Goal: Transaction & Acquisition: Purchase product/service

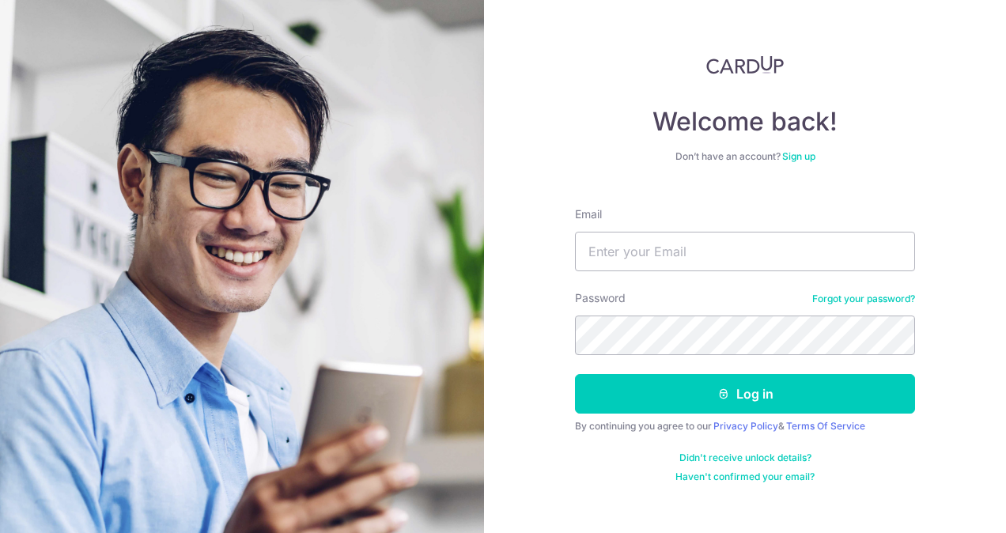
type input "[EMAIL_ADDRESS][DOMAIN_NAME]"
click at [575, 374] on button "Log in" at bounding box center [745, 394] width 340 height 40
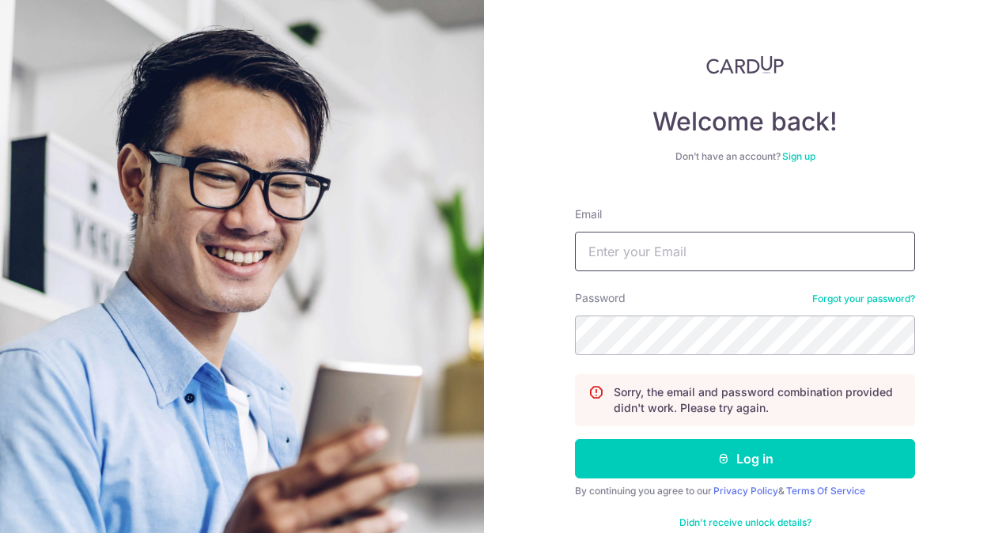
click at [675, 247] on input "Email" at bounding box center [745, 252] width 340 height 40
type input "chetlamleck@experiaevents.com"
click at [575, 439] on button "Log in" at bounding box center [745, 459] width 340 height 40
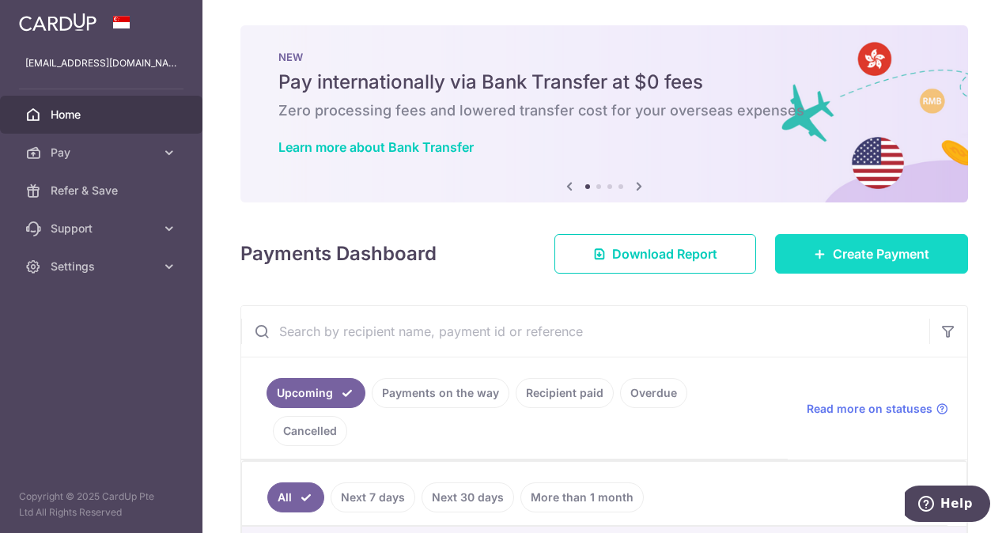
click at [833, 250] on span "Create Payment" at bounding box center [881, 253] width 96 height 19
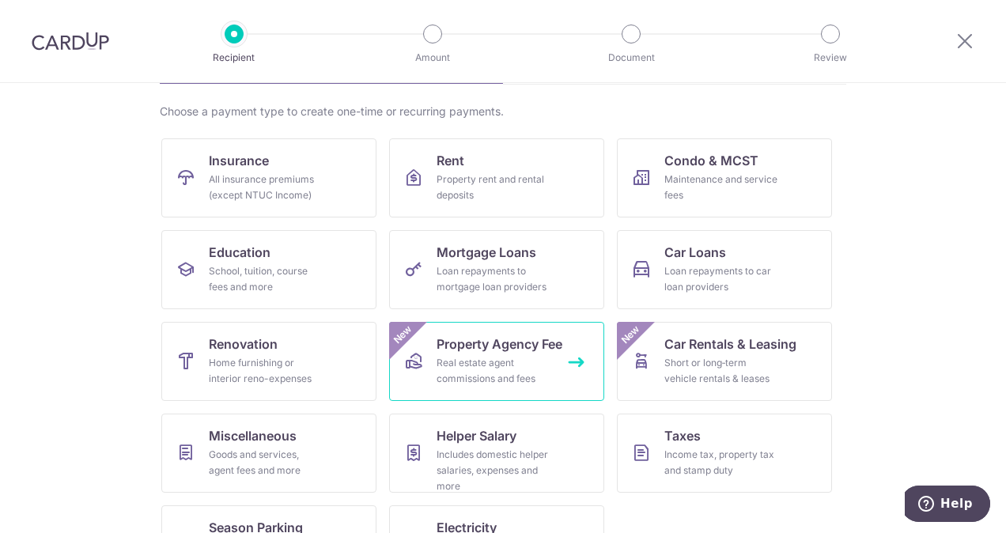
scroll to position [158, 0]
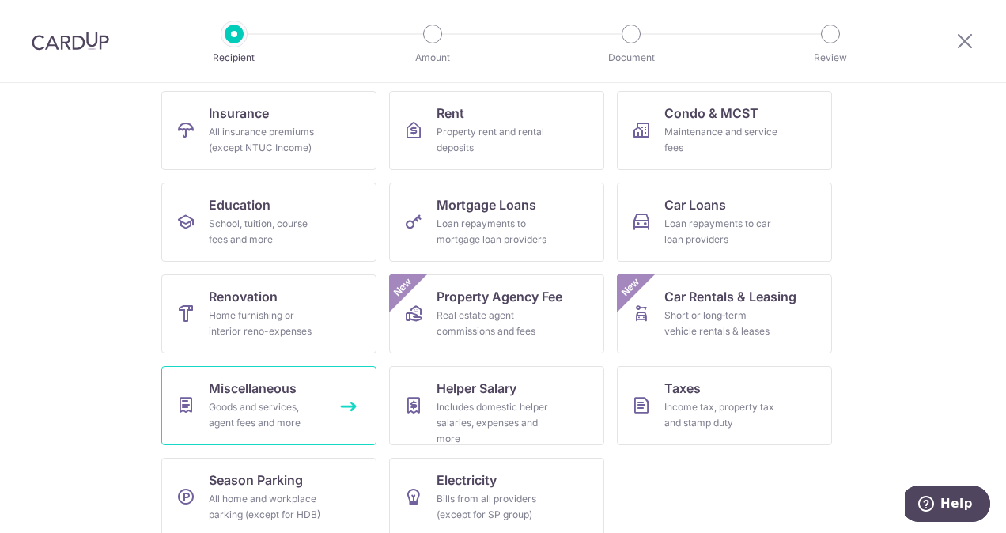
click at [266, 400] on div "Goods and services, agent fees and more" at bounding box center [266, 415] width 114 height 32
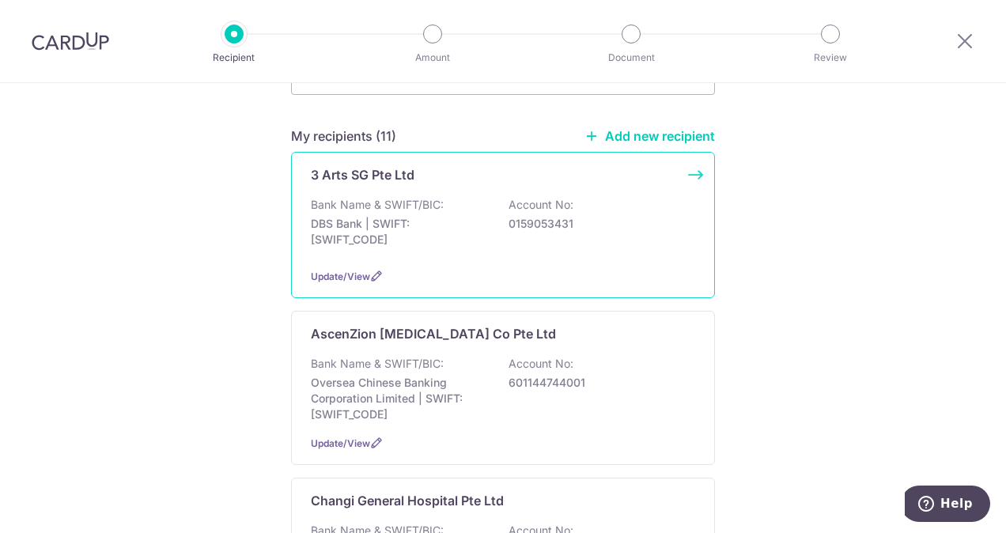
scroll to position [237, 0]
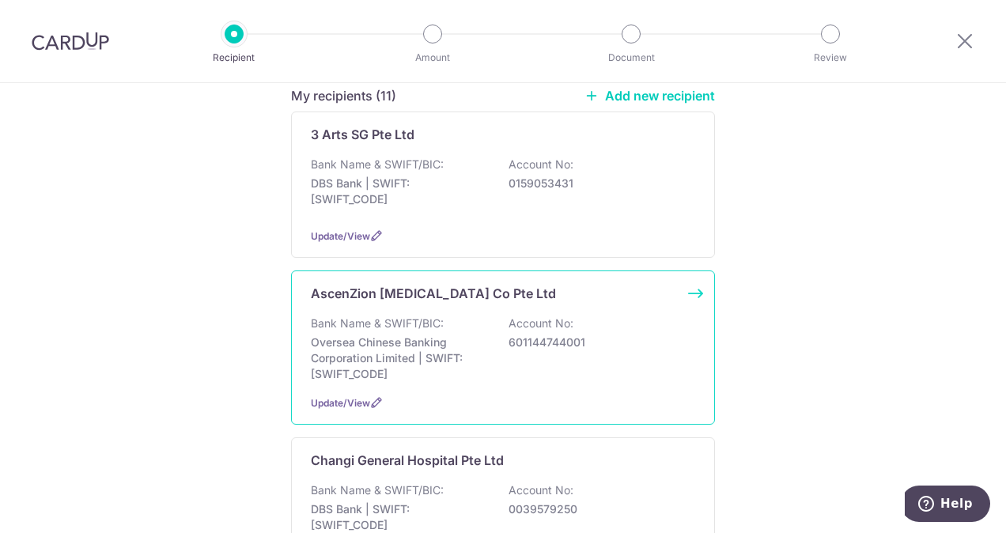
click at [514, 343] on div "Bank Name & SWIFT/BIC: Oversea Chinese Banking Corporation Limited | SWIFT: OCB…" at bounding box center [503, 349] width 384 height 66
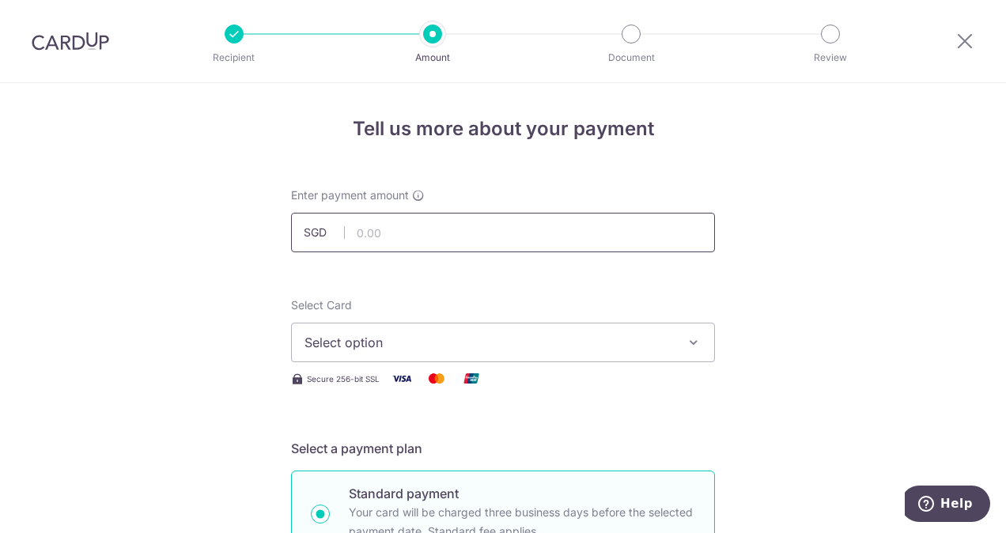
click at [465, 232] on input "text" at bounding box center [503, 233] width 424 height 40
type input "500.00"
click at [444, 342] on span "Select option" at bounding box center [488, 342] width 368 height 19
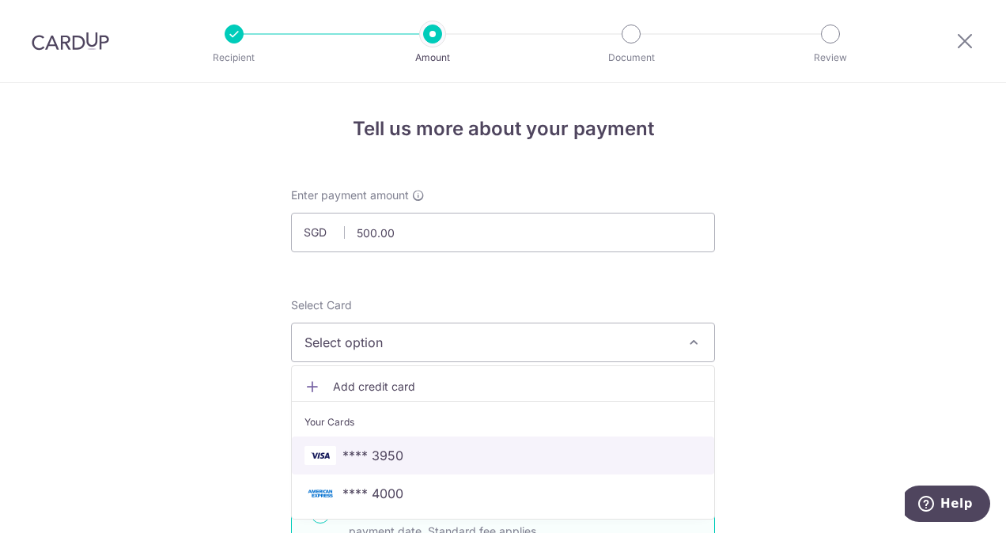
drag, startPoint x: 440, startPoint y: 449, endPoint x: 448, endPoint y: 394, distance: 56.0
click at [440, 449] on span "**** 3950" at bounding box center [502, 455] width 397 height 19
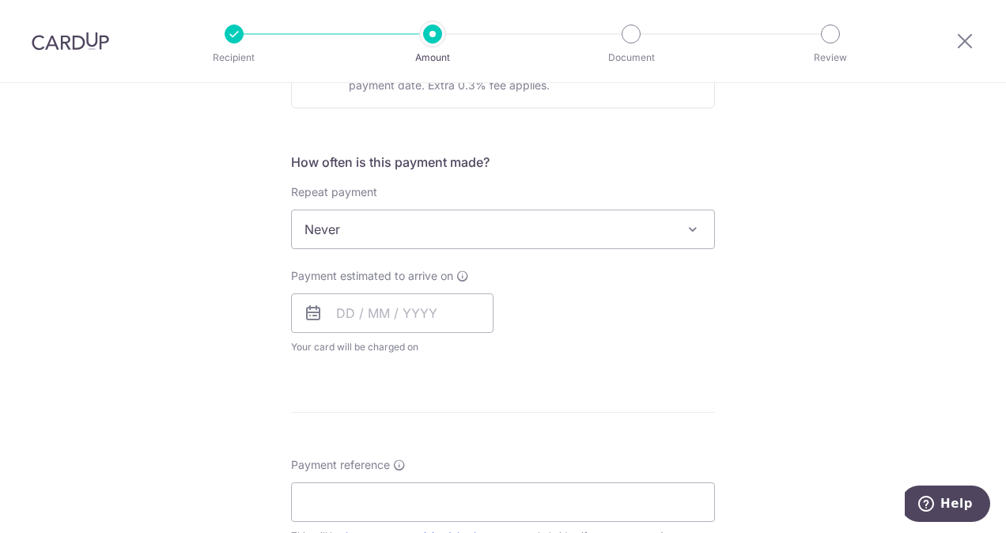
scroll to position [554, 0]
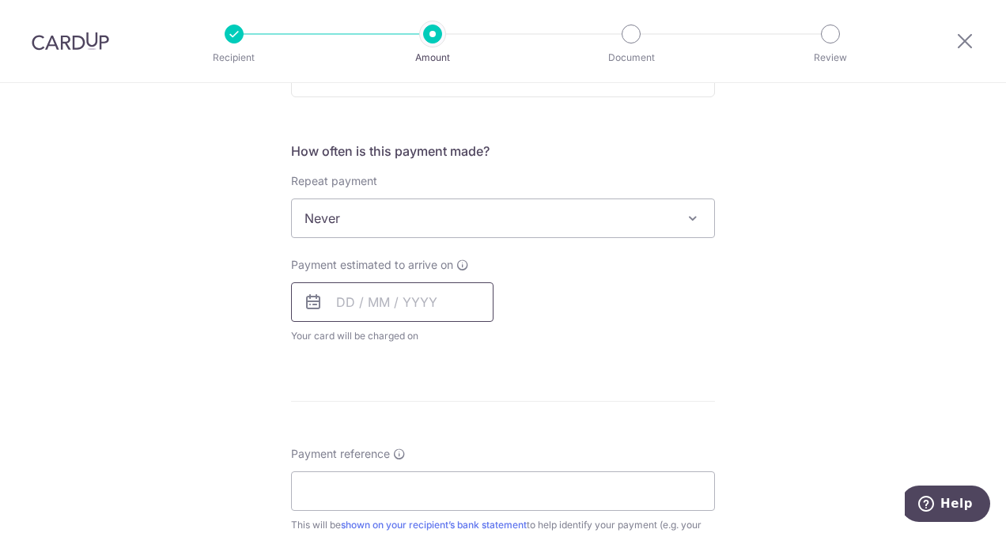
click at [453, 302] on input "text" at bounding box center [392, 302] width 202 height 40
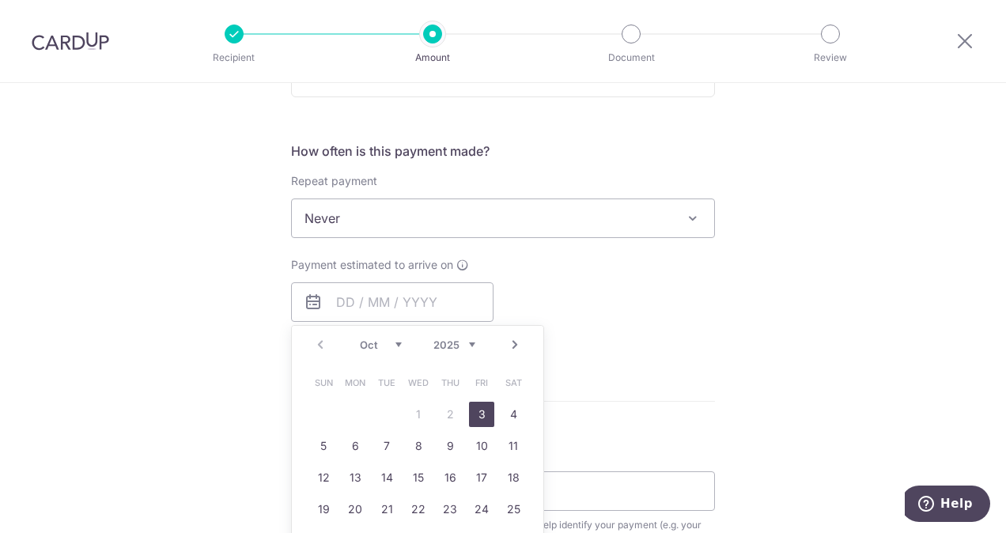
click at [474, 410] on link "3" at bounding box center [481, 414] width 25 height 25
type input "03/10/2025"
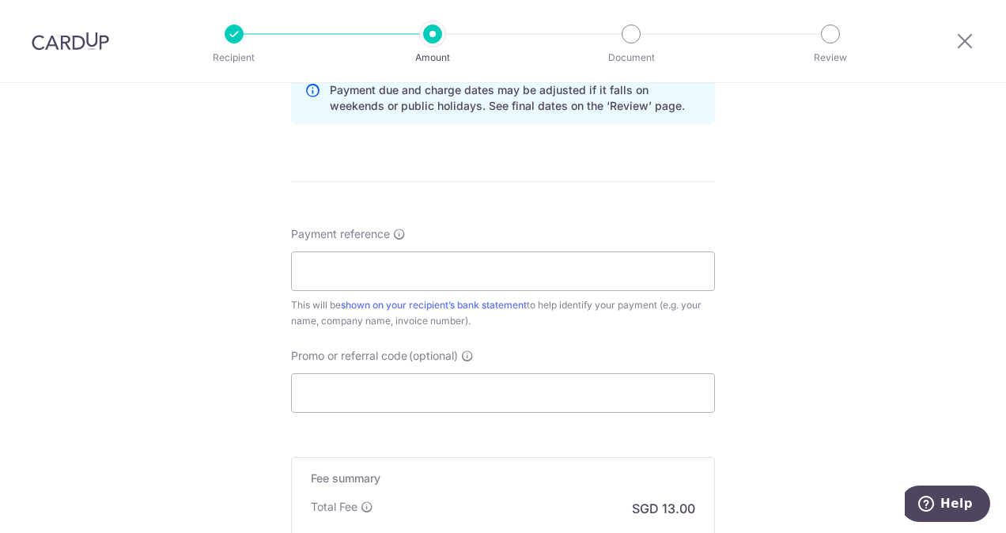
scroll to position [870, 0]
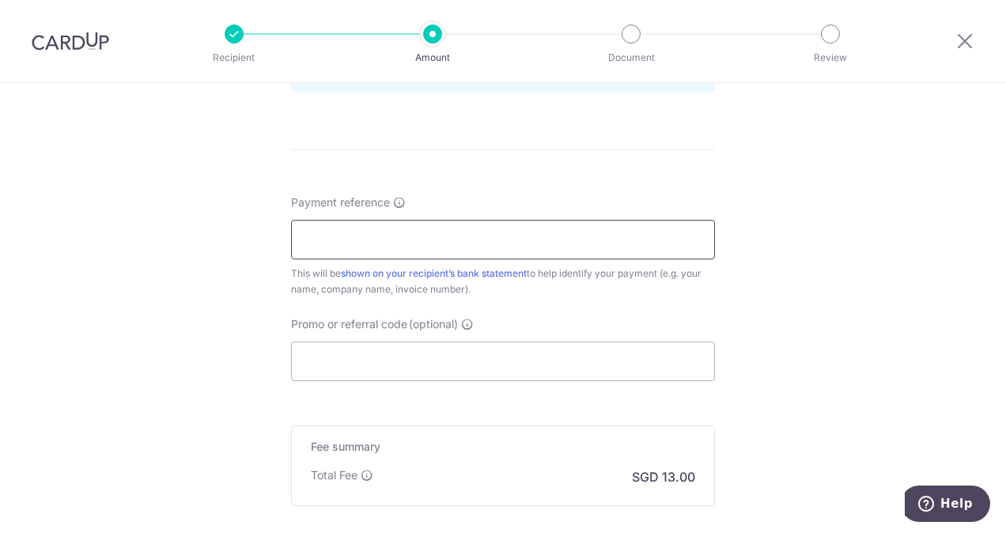
click at [464, 232] on input "Payment reference" at bounding box center [503, 240] width 424 height 40
type input "25 Sep to 24 Oct 2025"
click at [452, 366] on input "Promo or referral code (optional)" at bounding box center [503, 362] width 424 height 40
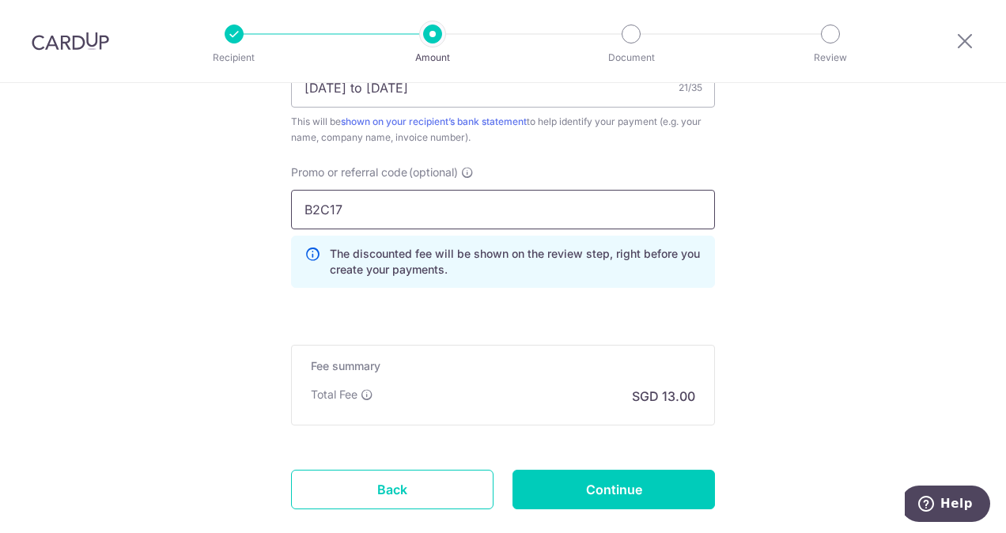
scroll to position [1028, 0]
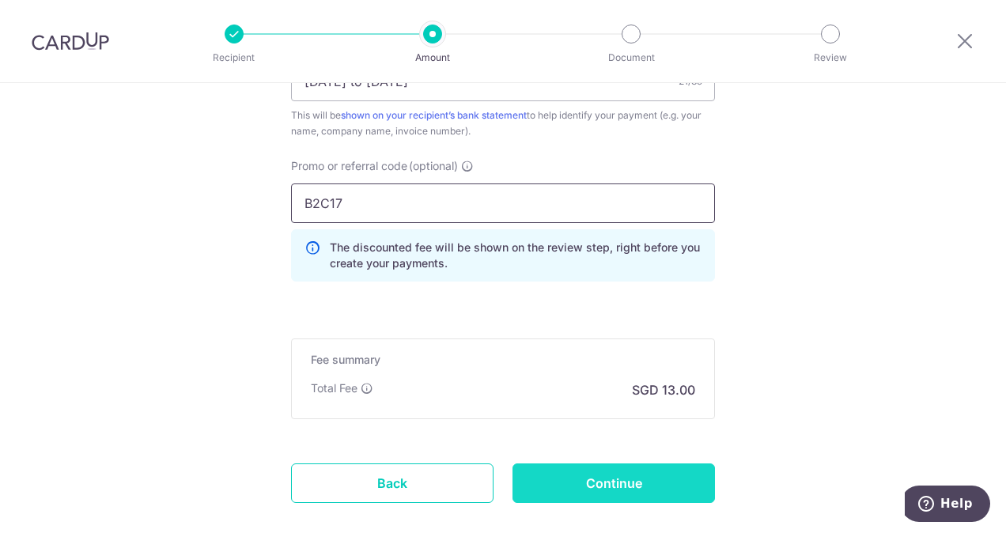
type input "B2C17"
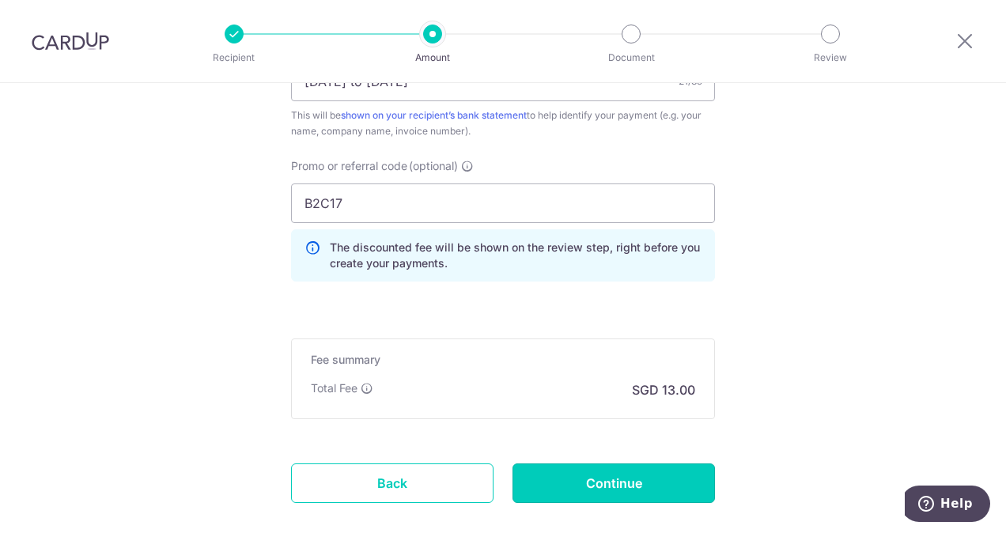
click at [582, 473] on input "Continue" at bounding box center [613, 483] width 202 height 40
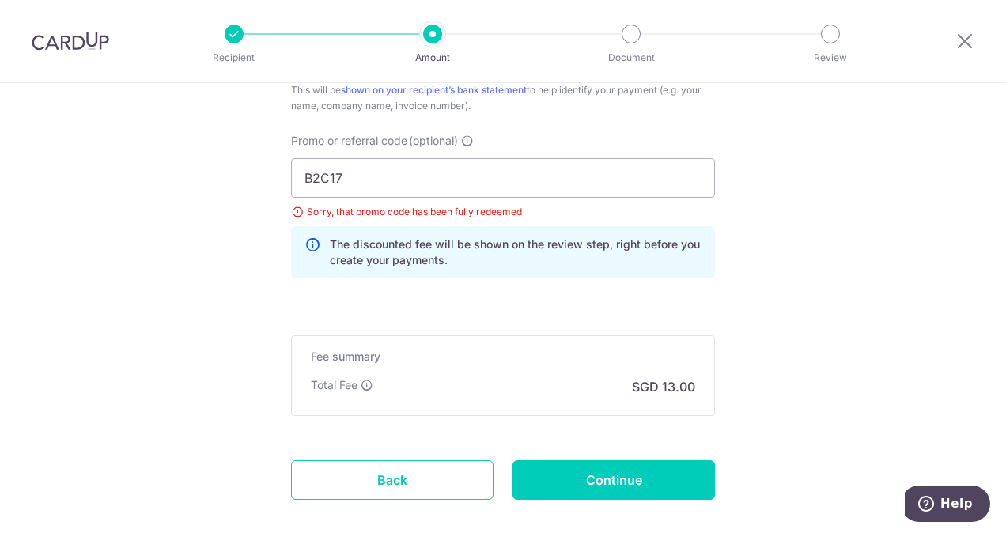
scroll to position [1055, 0]
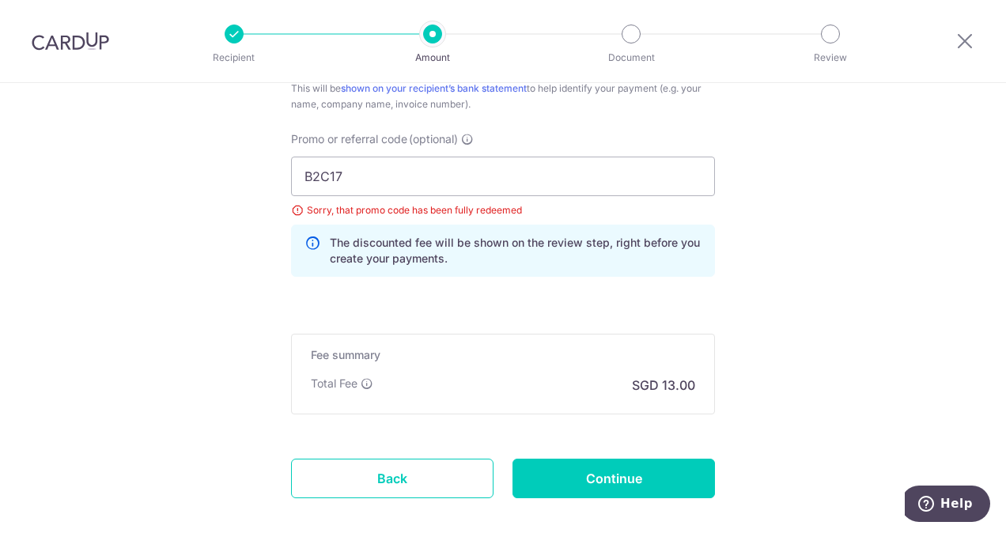
click at [307, 239] on icon at bounding box center [312, 251] width 16 height 32
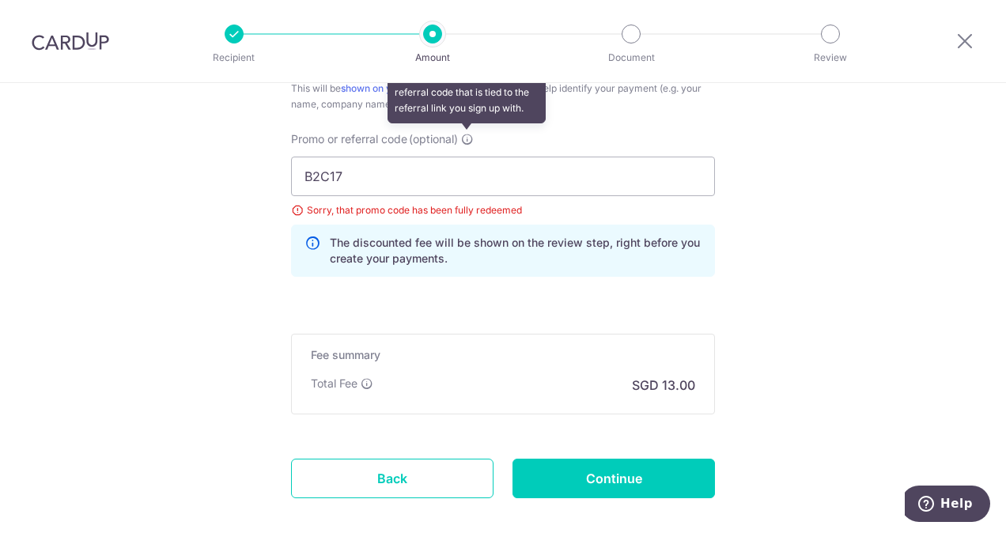
click at [467, 134] on icon at bounding box center [467, 139] width 13 height 13
click at [467, 157] on input "B2C17" at bounding box center [503, 177] width 424 height 40
click at [465, 137] on icon at bounding box center [467, 139] width 13 height 13
click at [465, 157] on input "B2C17" at bounding box center [503, 177] width 424 height 40
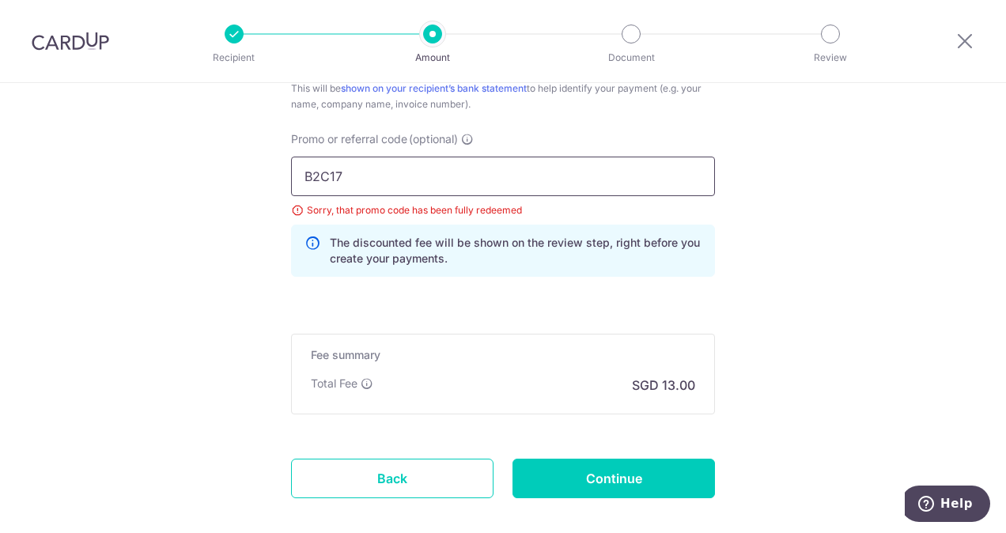
click at [413, 171] on input "B2C17" at bounding box center [503, 177] width 424 height 40
type input "B"
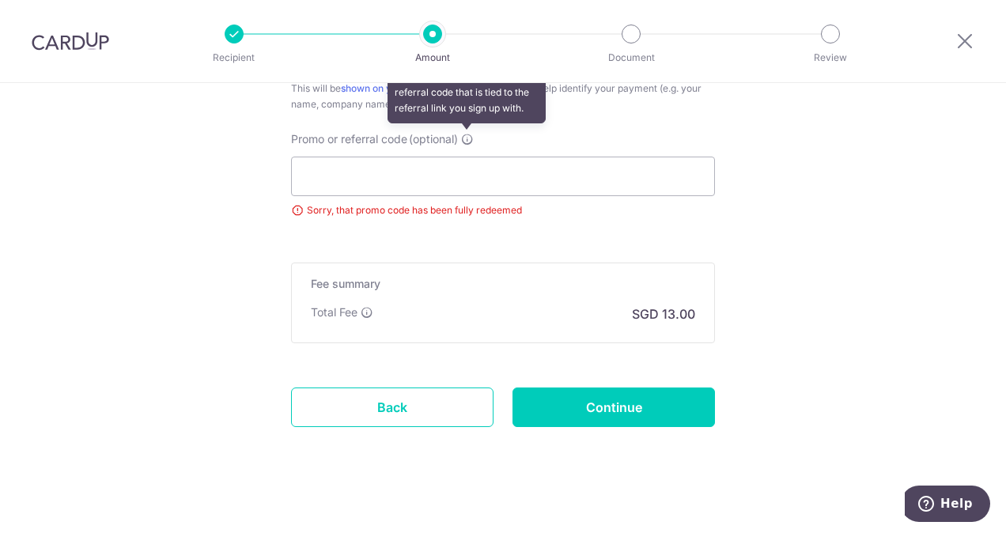
click at [467, 134] on icon at bounding box center [467, 139] width 13 height 13
click at [467, 157] on input "Promo or referral code (optional) Enter either a promo code or a referral code …" at bounding box center [503, 177] width 424 height 40
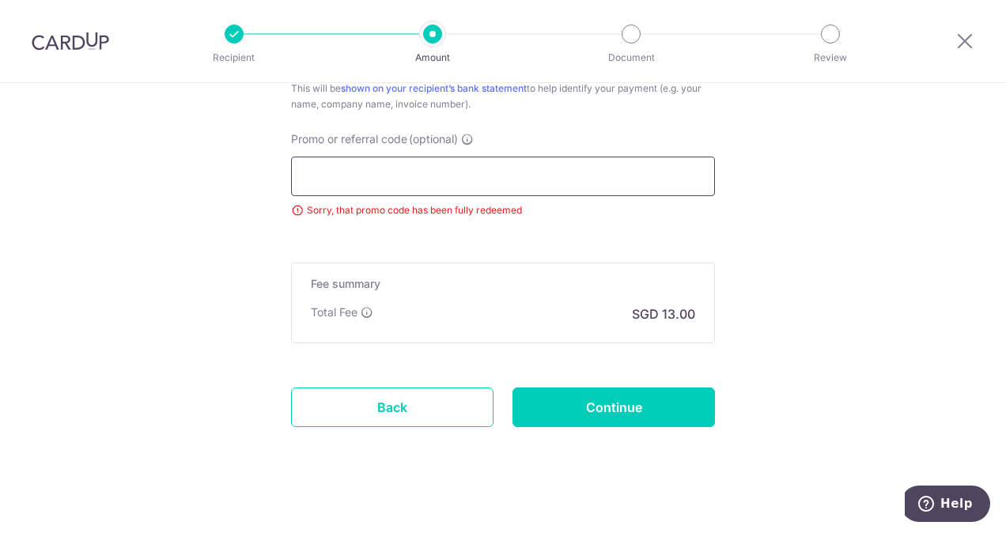
scroll to position [976, 0]
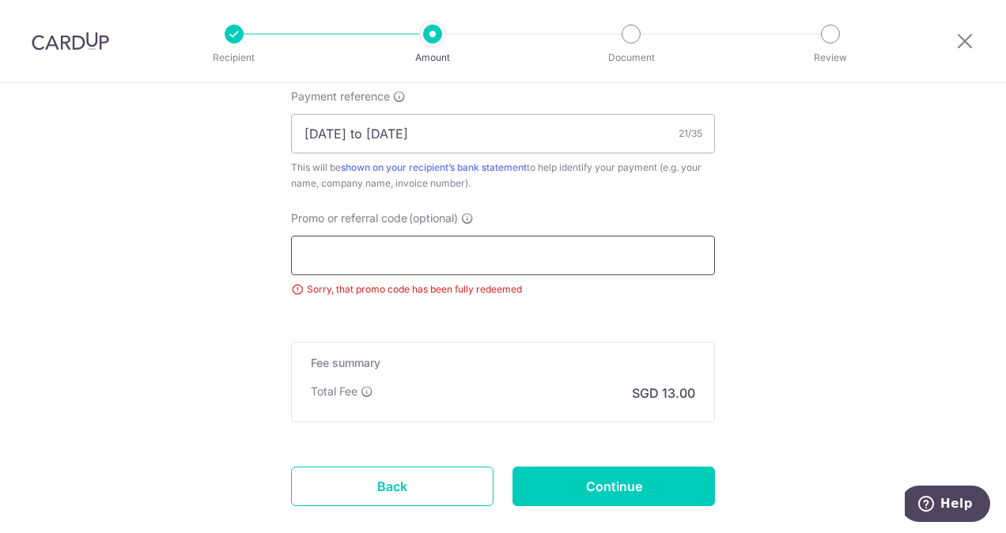
click at [459, 255] on input "Promo or referral code (optional)" at bounding box center [503, 256] width 424 height 40
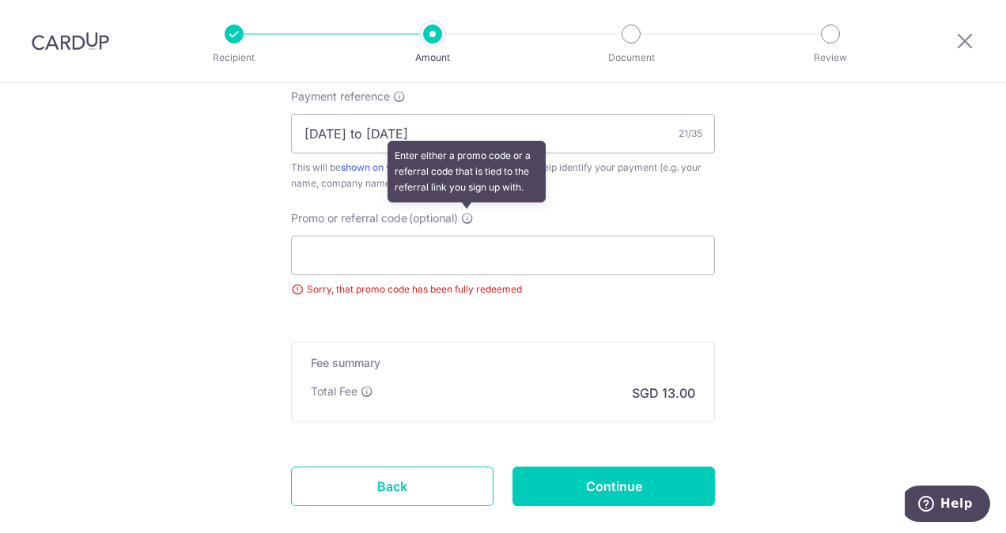
click at [467, 217] on icon at bounding box center [467, 218] width 13 height 13
click at [467, 236] on input "Promo or referral code (optional) Enter either a promo code or a referral code …" at bounding box center [503, 256] width 424 height 40
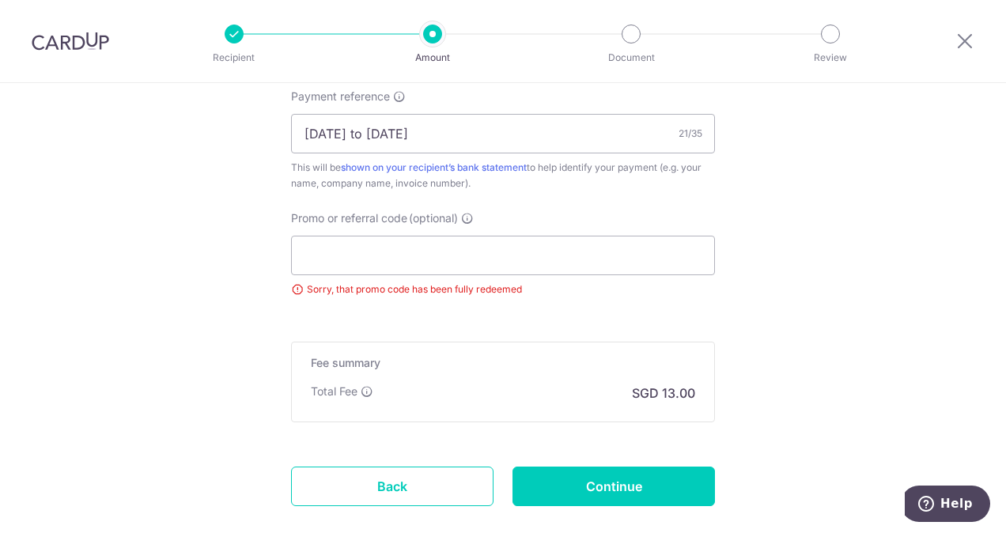
click at [345, 289] on div "Sorry, that promo code has been fully redeemed" at bounding box center [503, 290] width 424 height 16
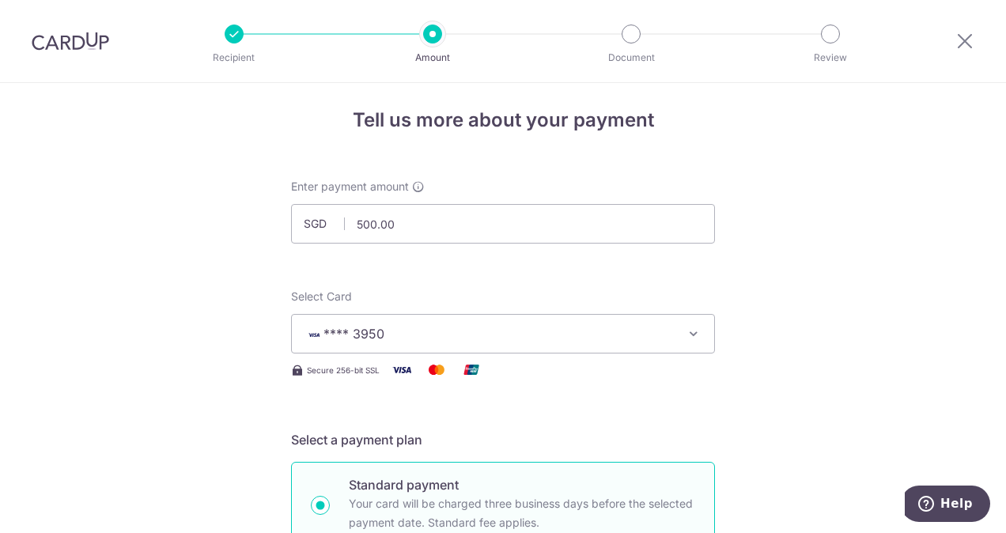
scroll to position [0, 0]
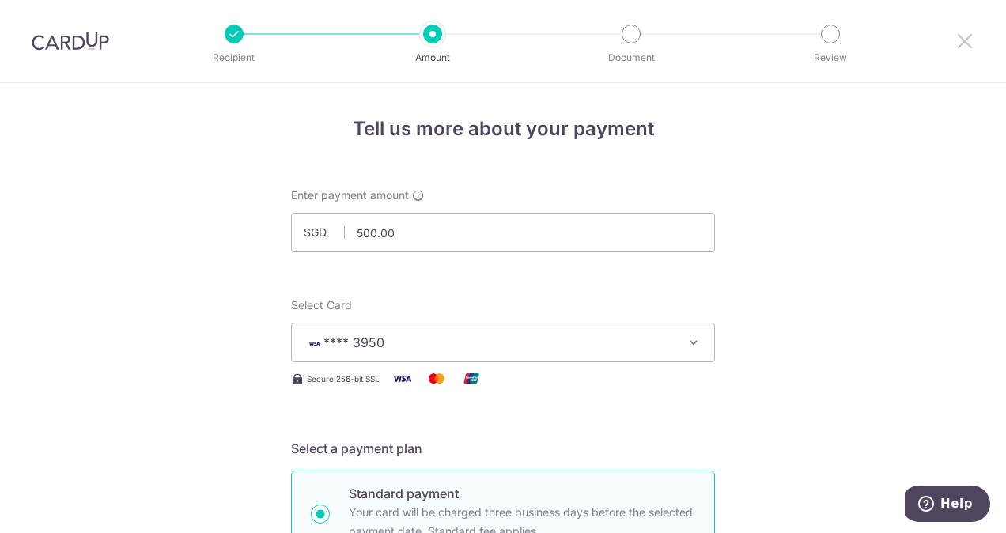
click at [962, 38] on icon at bounding box center [964, 41] width 19 height 20
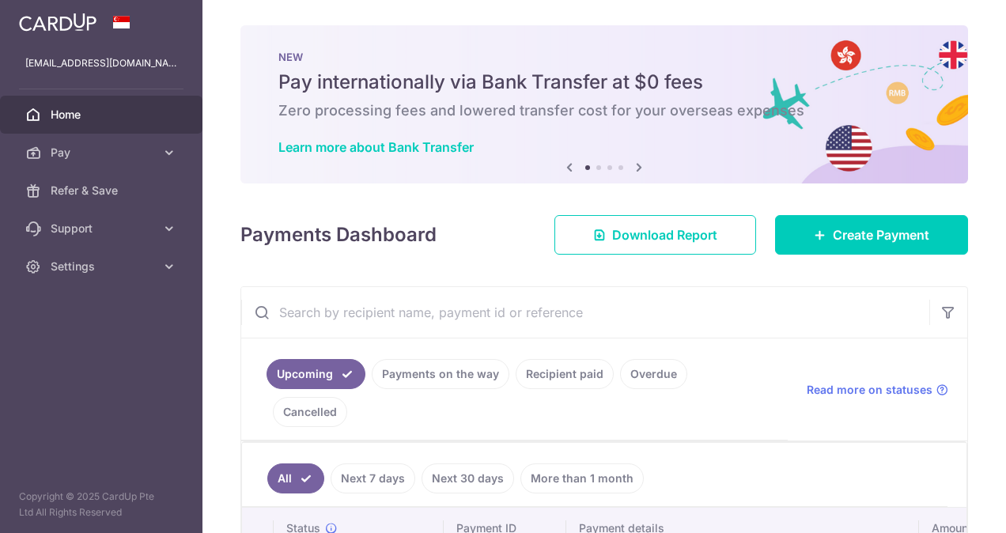
click at [80, 117] on span "Home" at bounding box center [103, 115] width 104 height 16
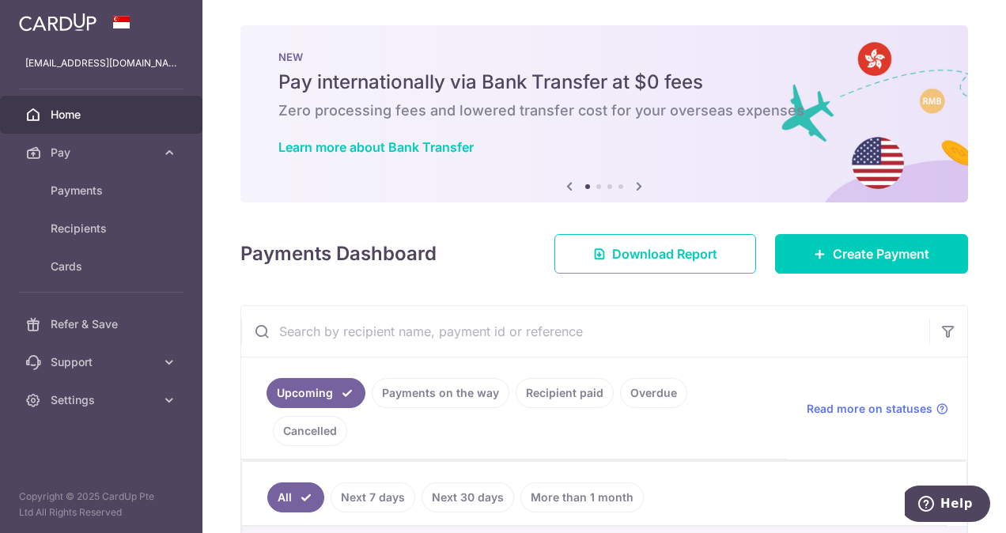
click at [138, 114] on span "Home" at bounding box center [103, 115] width 104 height 16
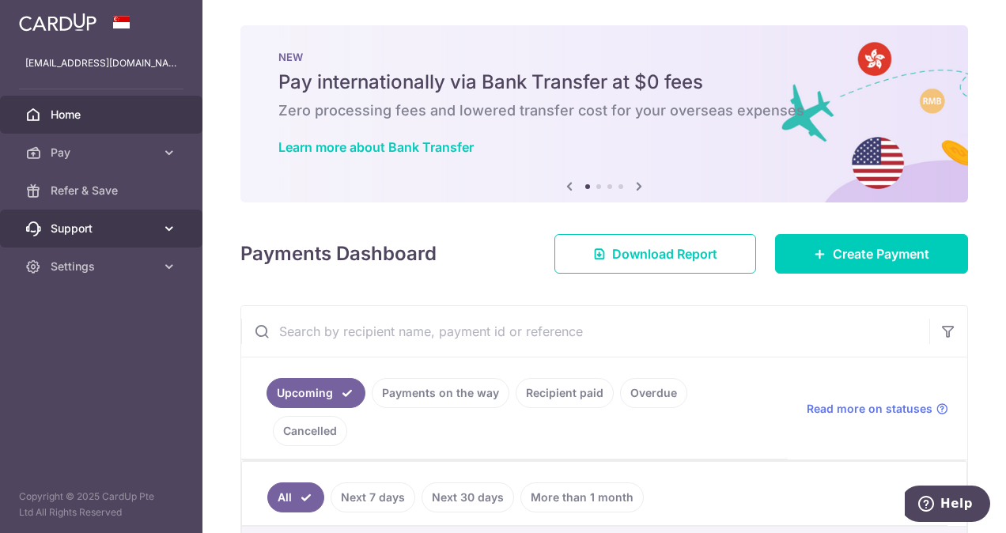
click at [172, 225] on icon at bounding box center [169, 229] width 16 height 16
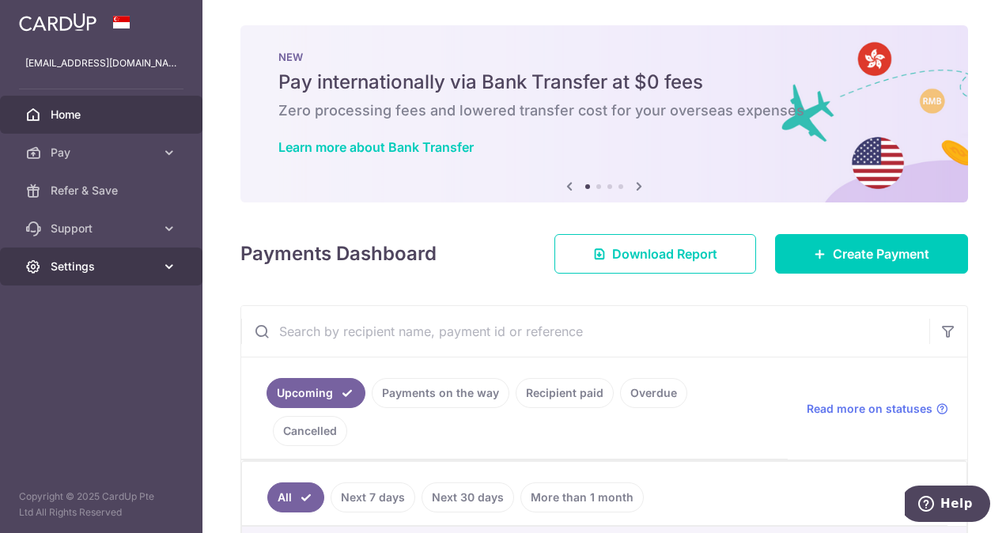
click at [171, 263] on icon at bounding box center [169, 267] width 16 height 16
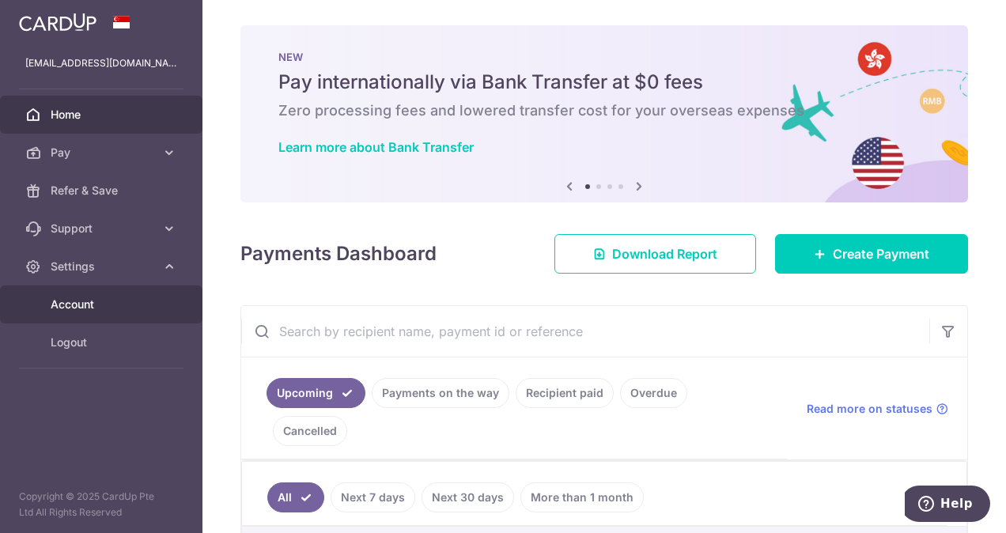
click at [149, 308] on span "Account" at bounding box center [103, 305] width 104 height 16
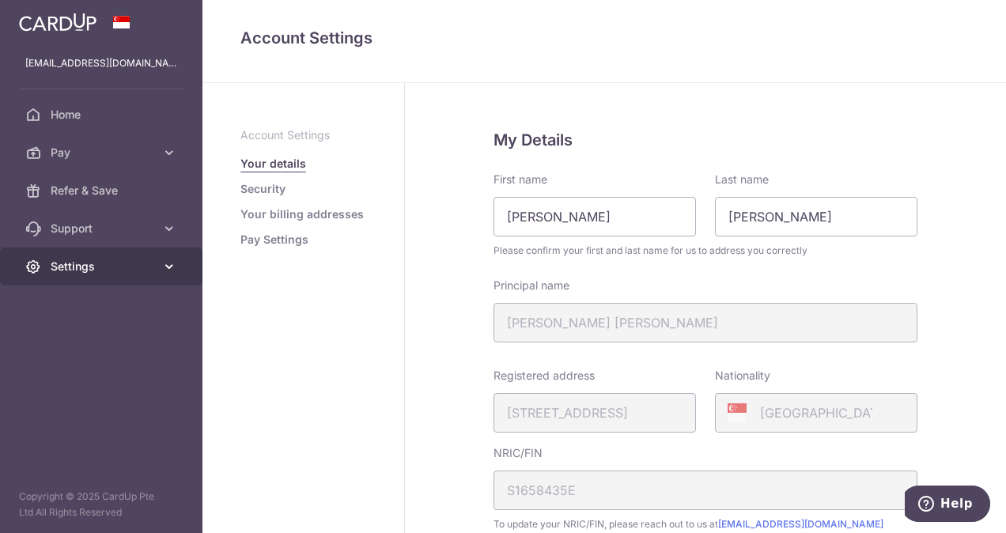
click at [165, 264] on icon at bounding box center [169, 267] width 16 height 16
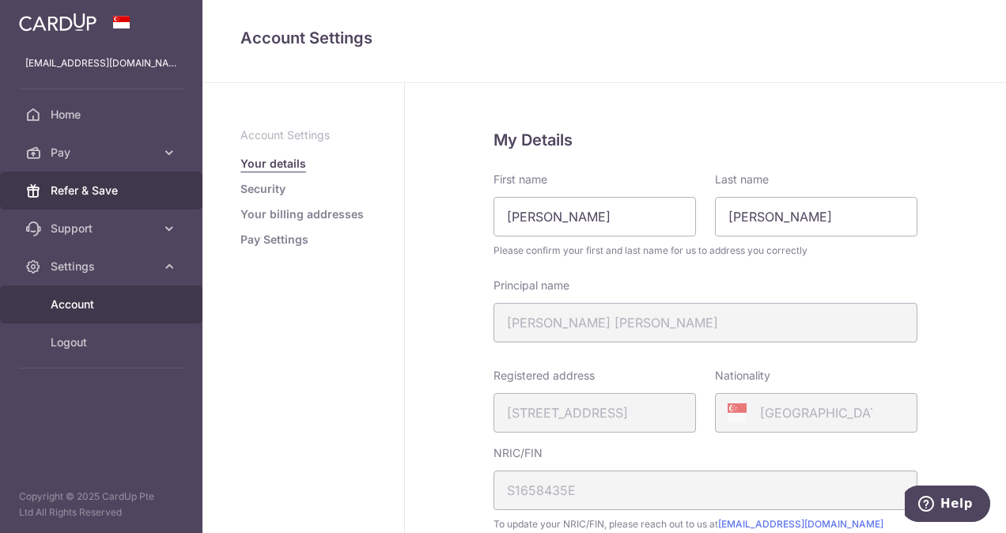
click at [149, 188] on span "Refer & Save" at bounding box center [103, 191] width 104 height 16
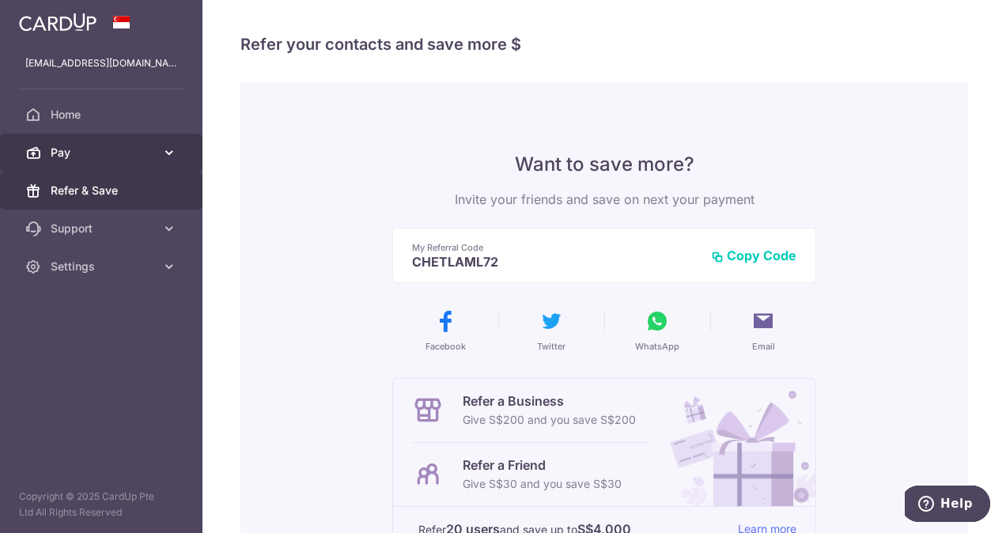
click at [150, 154] on span "Pay" at bounding box center [103, 153] width 104 height 16
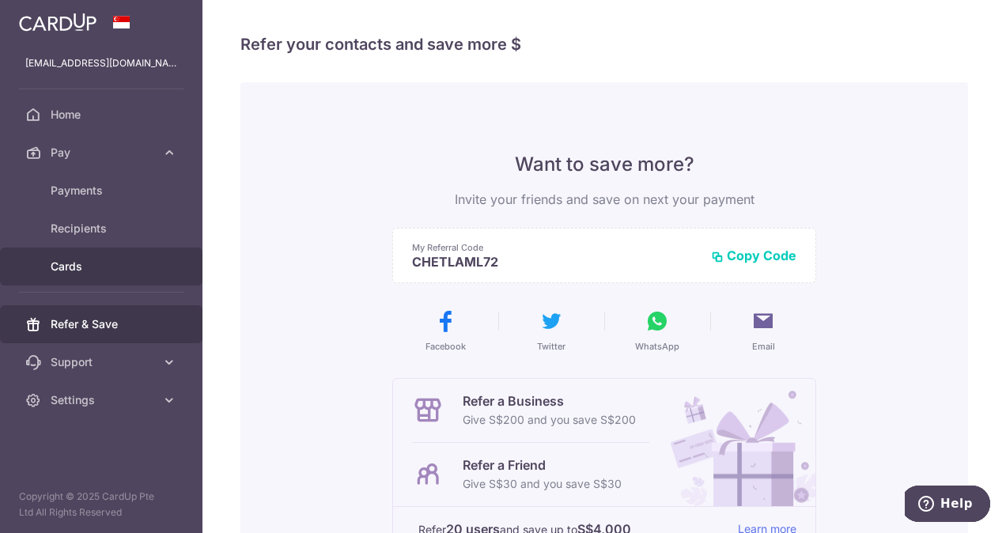
click at [119, 267] on span "Cards" at bounding box center [103, 267] width 104 height 16
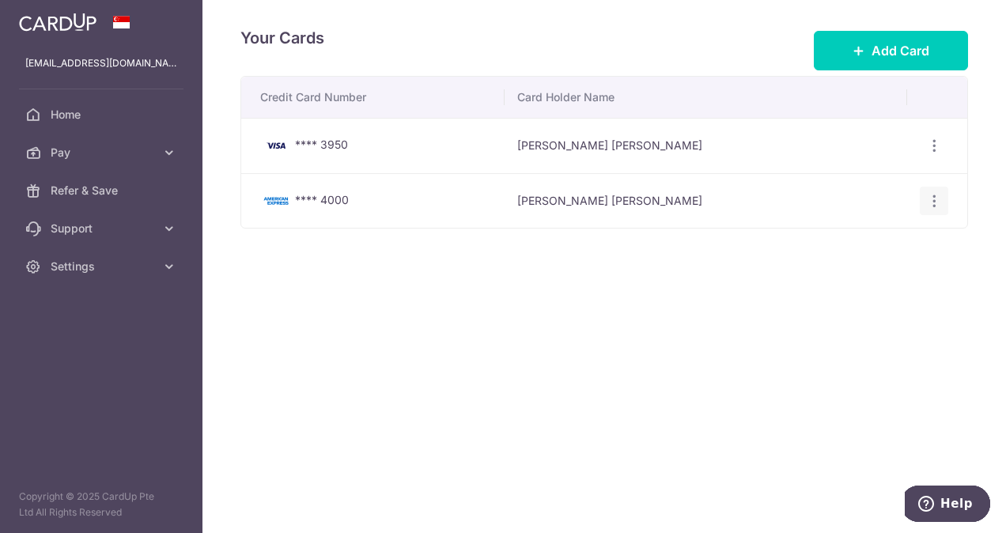
click at [935, 204] on icon "button" at bounding box center [934, 201] width 17 height 17
click at [388, 198] on div "**** 4000" at bounding box center [376, 200] width 232 height 19
click at [928, 201] on icon "button" at bounding box center [934, 201] width 17 height 17
click at [898, 244] on span "View/Edit" at bounding box center [881, 244] width 108 height 19
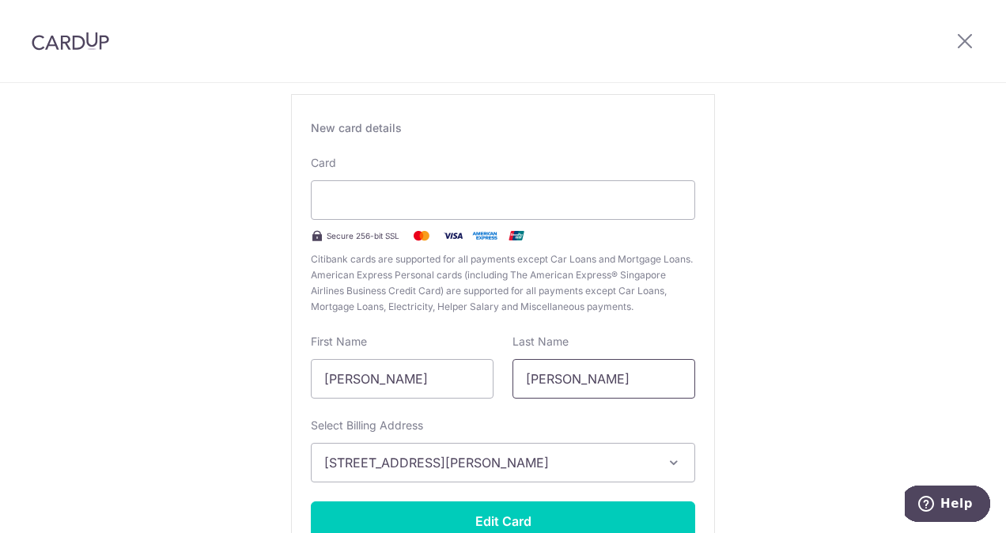
scroll to position [212, 0]
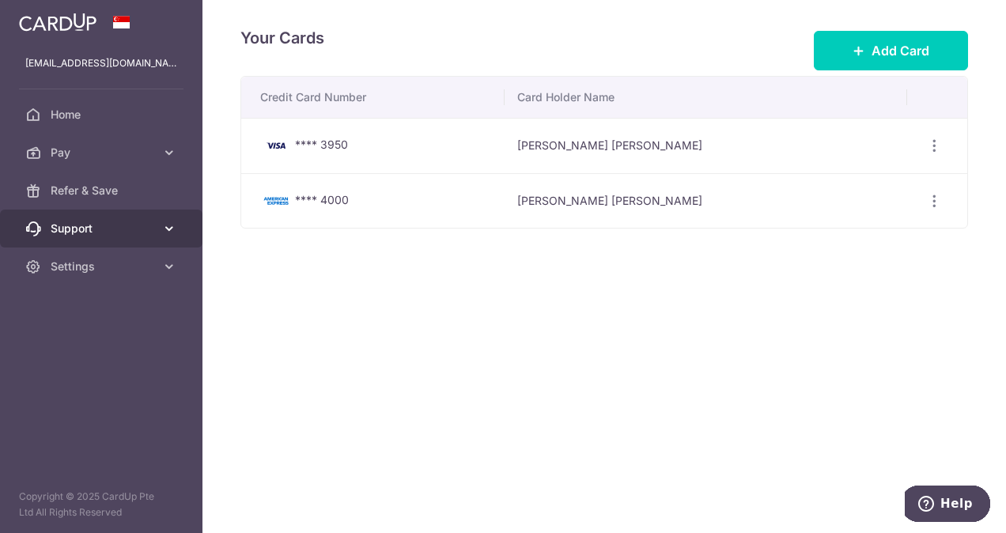
click at [95, 229] on span "Support" at bounding box center [103, 229] width 104 height 16
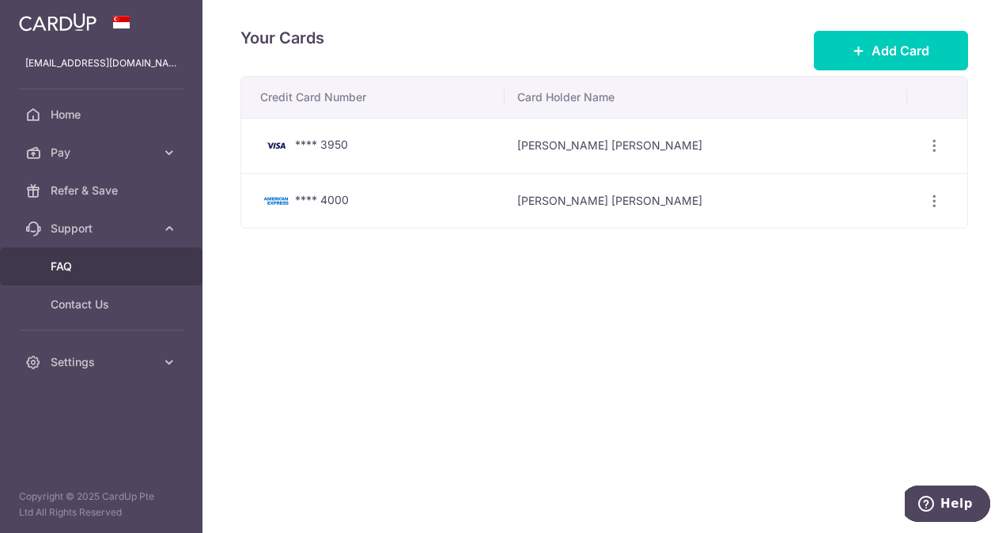
click at [104, 269] on span "FAQ" at bounding box center [103, 267] width 104 height 16
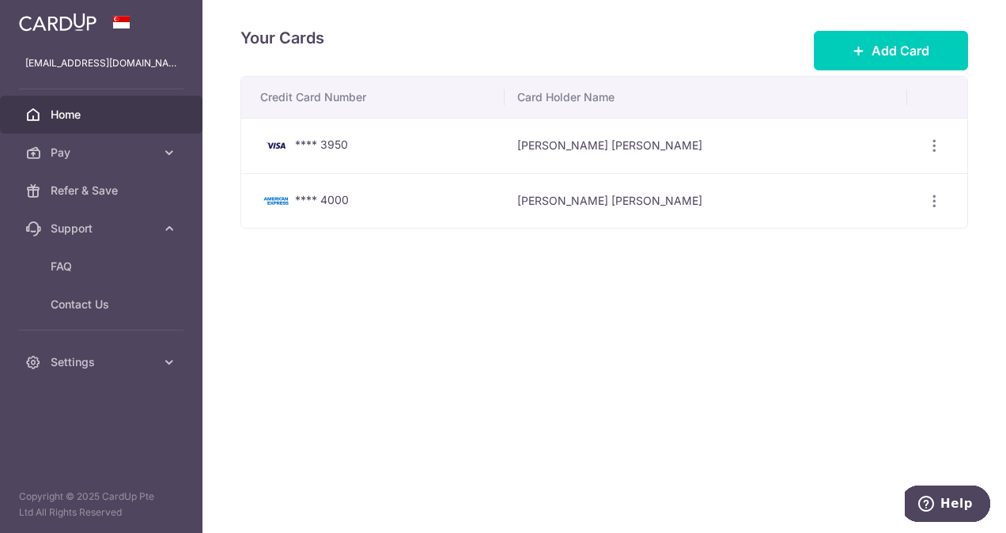
click at [113, 115] on span "Home" at bounding box center [103, 115] width 104 height 16
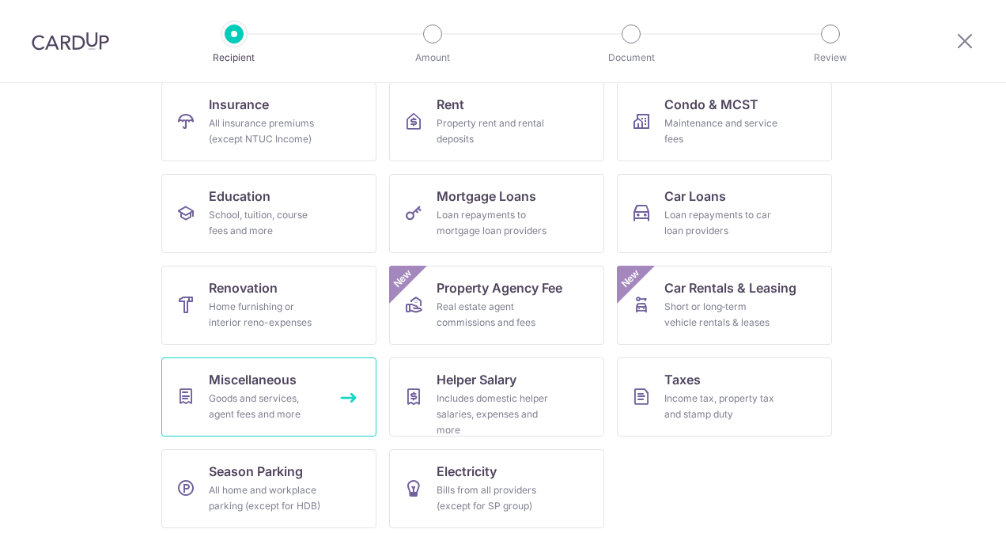
scroll to position [174, 0]
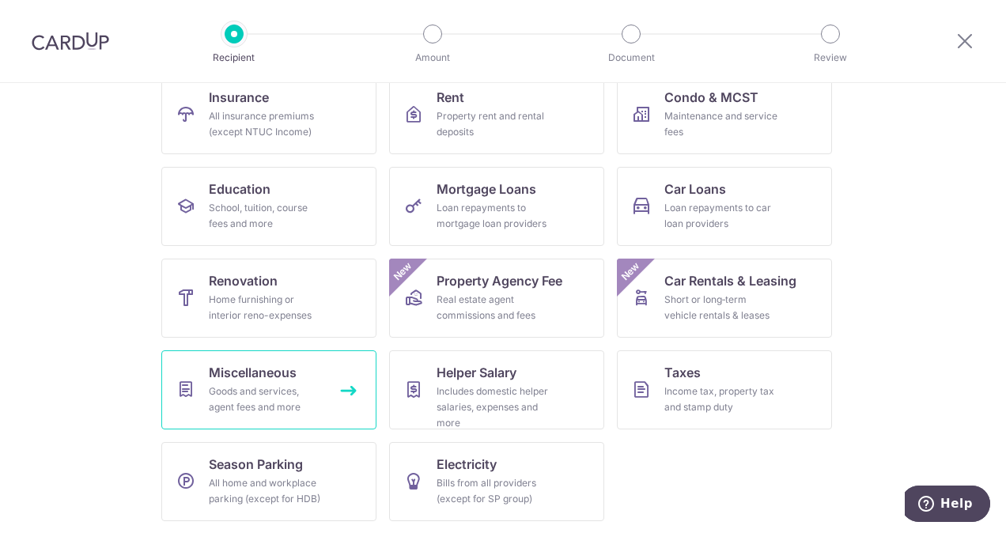
click at [260, 384] on div "Goods and services, agent fees and more" at bounding box center [266, 400] width 114 height 32
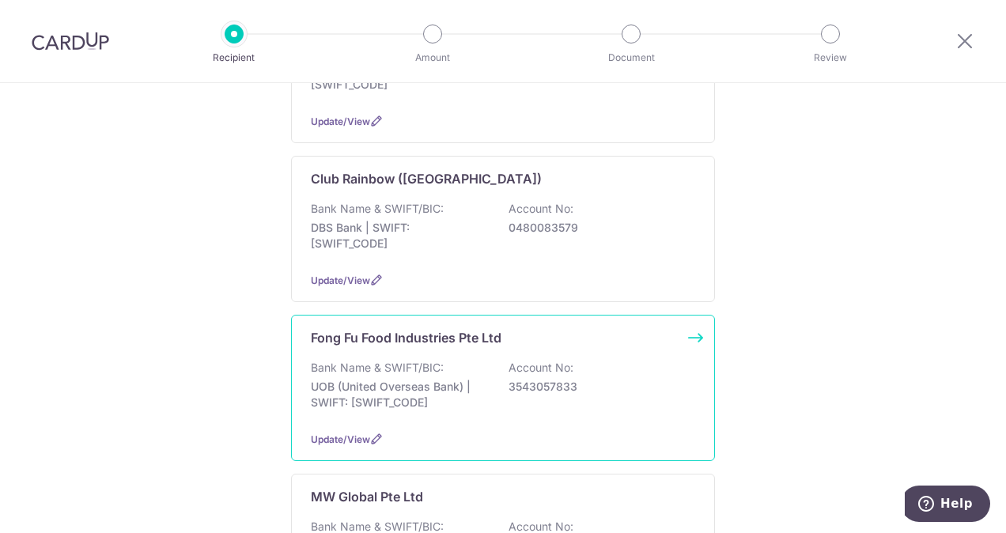
scroll to position [791, 0]
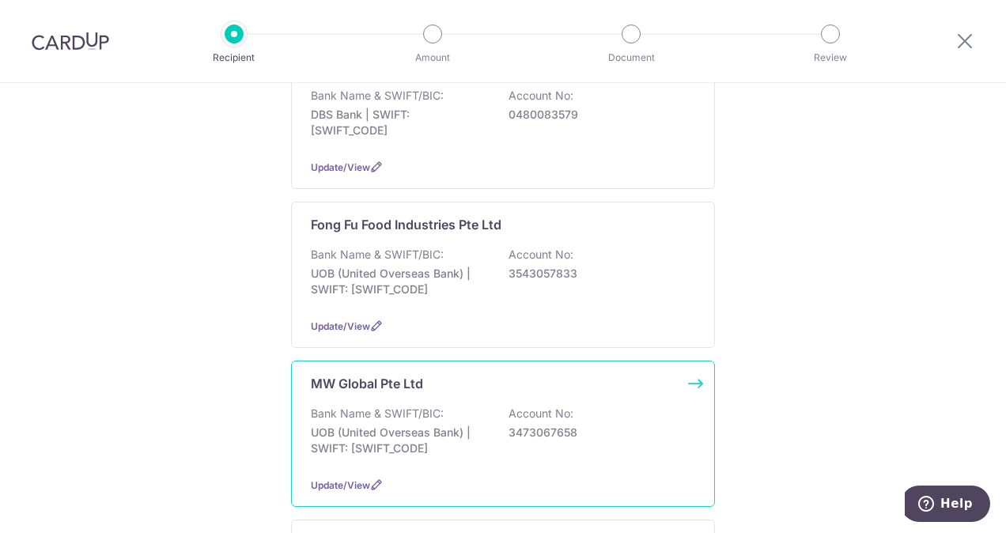
click at [440, 375] on div "MW Global Pte Ltd Bank Name & SWIFT/BIC: UOB (United Overseas Bank) | SWIFT: [S…" at bounding box center [503, 434] width 424 height 146
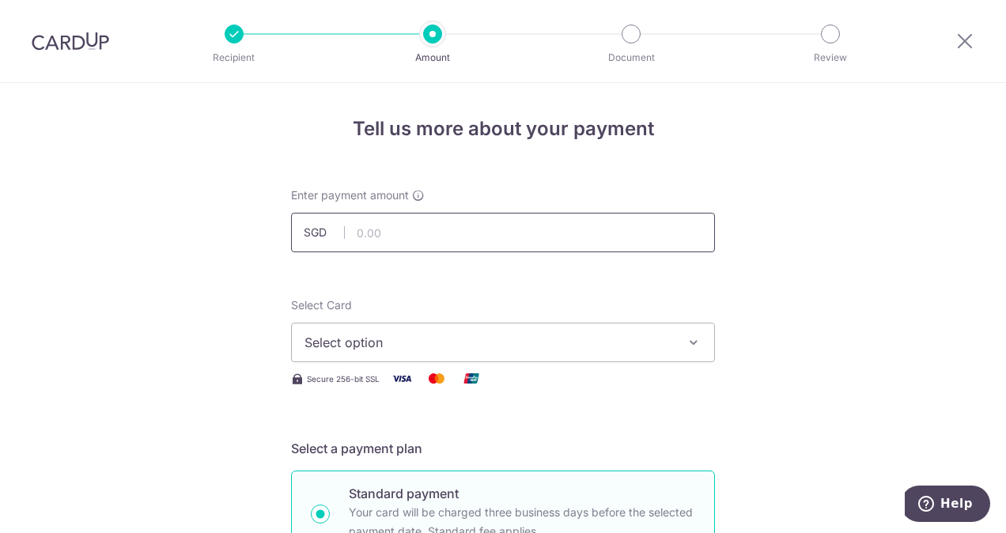
click at [443, 234] on input "text" at bounding box center [503, 233] width 424 height 40
type input "19,000.85"
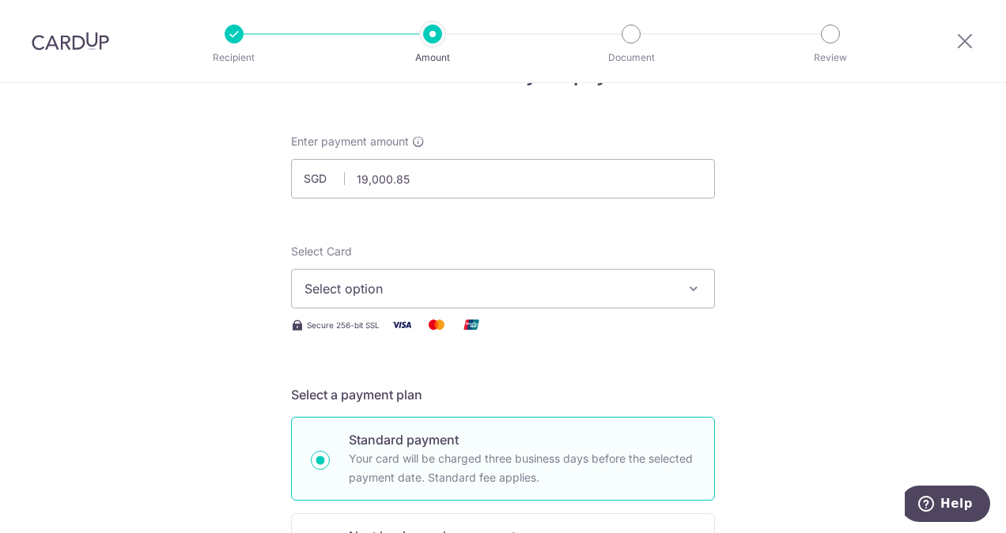
scroll to position [79, 0]
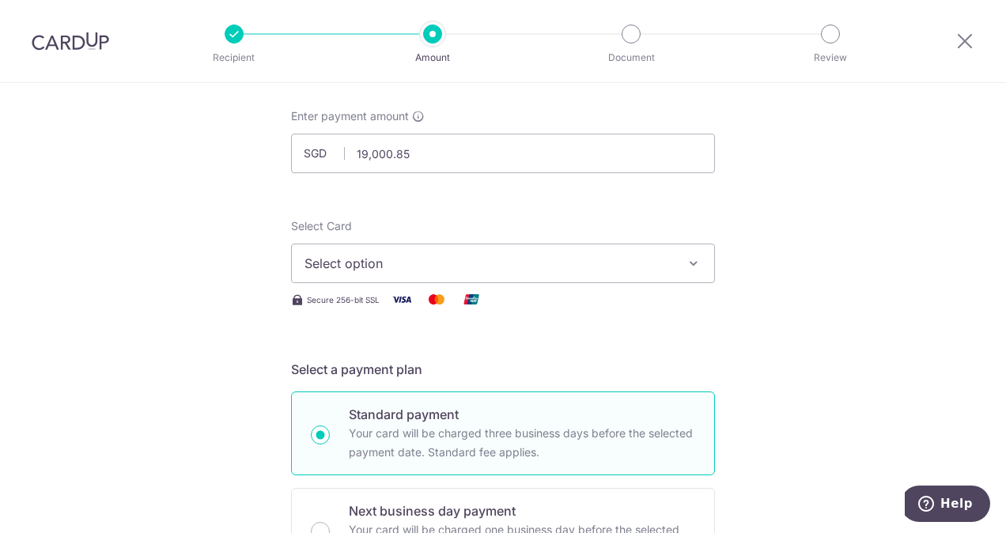
click at [444, 259] on span "Select option" at bounding box center [488, 263] width 368 height 19
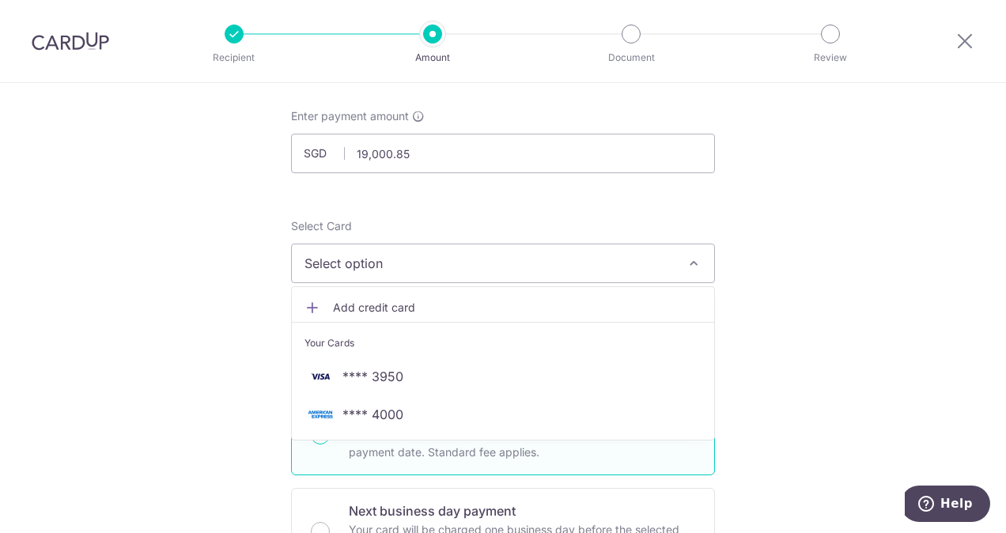
click at [374, 415] on span "**** 4000" at bounding box center [372, 414] width 61 height 19
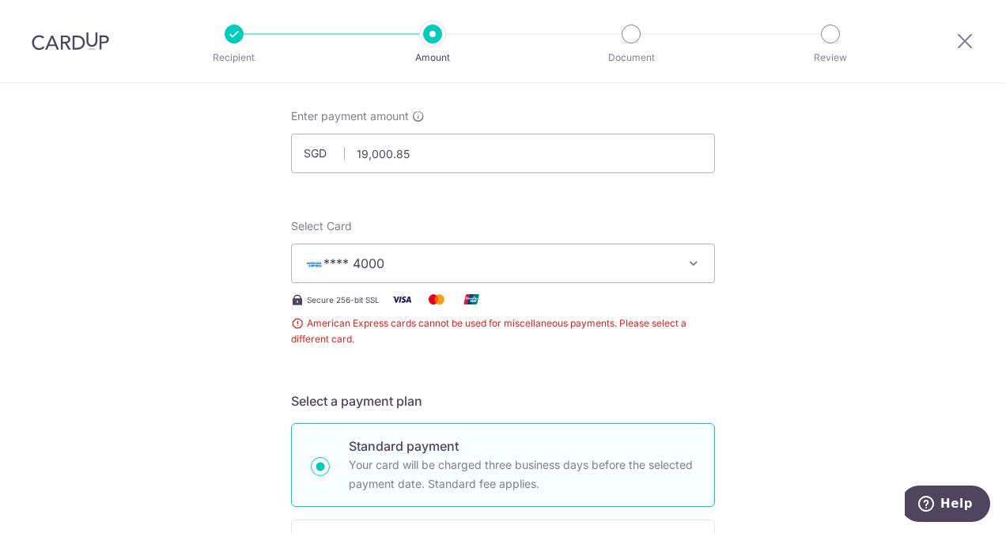
click at [435, 258] on span "**** 4000" at bounding box center [488, 263] width 368 height 19
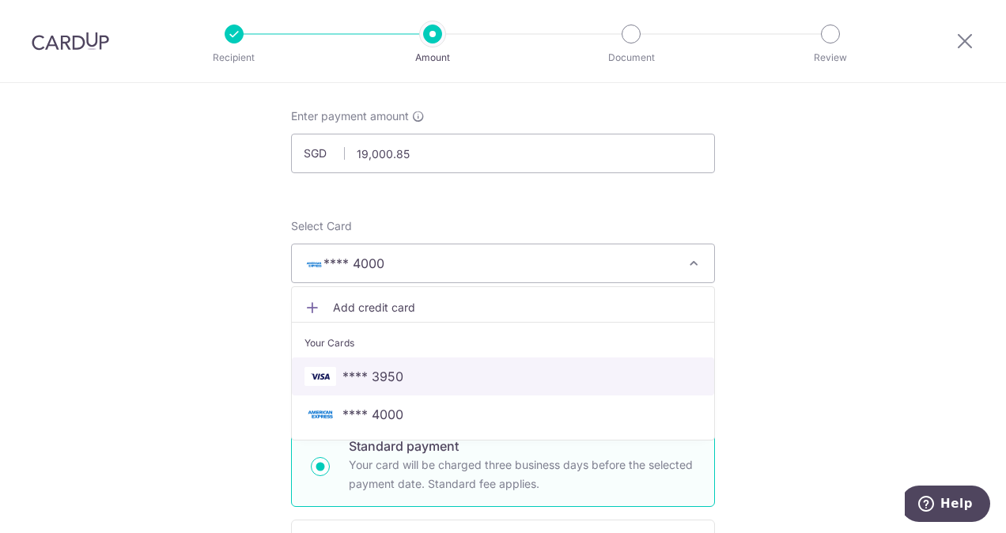
drag, startPoint x: 441, startPoint y: 373, endPoint x: 457, endPoint y: 259, distance: 115.0
click at [441, 373] on span "**** 3950" at bounding box center [502, 376] width 397 height 19
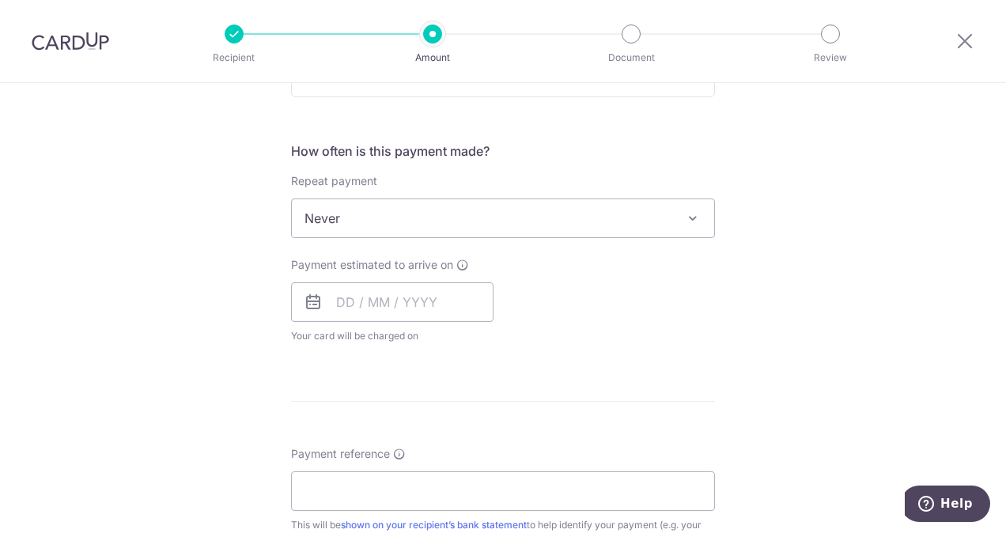
scroll to position [712, 0]
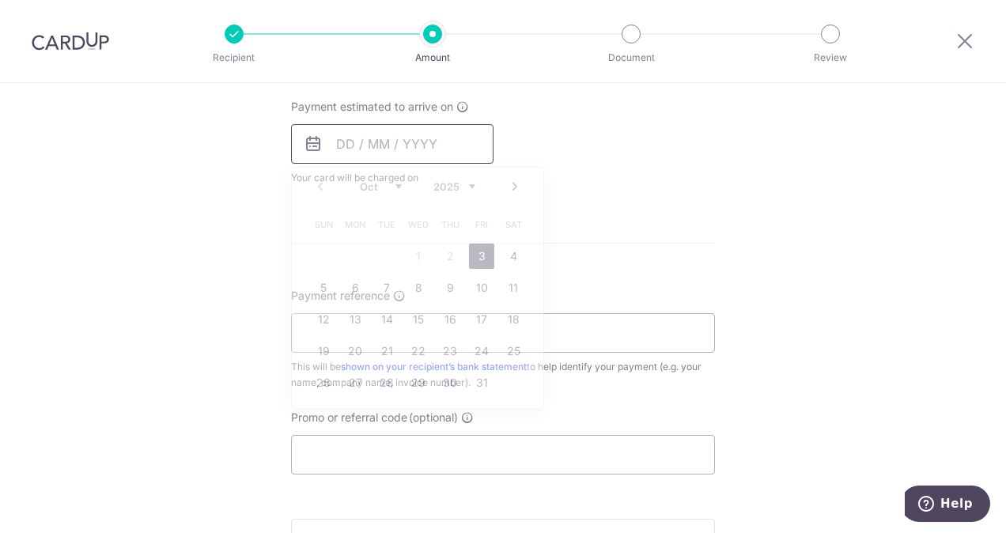
click at [451, 144] on input "text" at bounding box center [392, 144] width 202 height 40
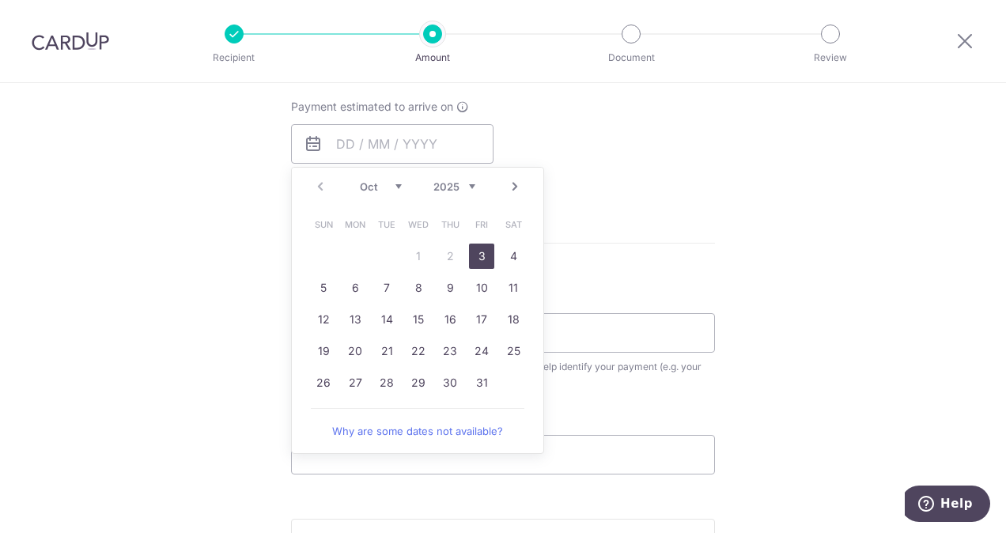
click at [475, 251] on link "3" at bounding box center [481, 256] width 25 height 25
type input "[DATE]"
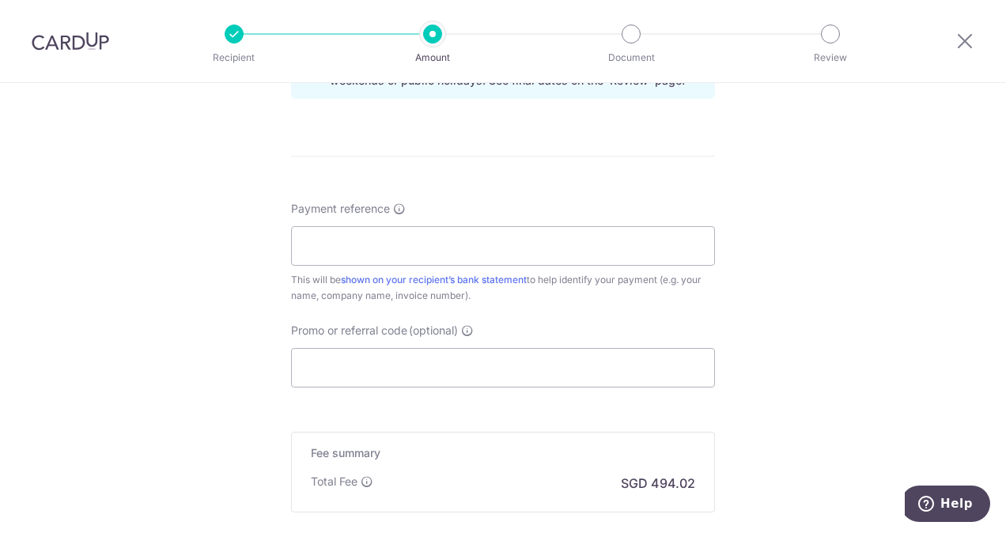
scroll to position [870, 0]
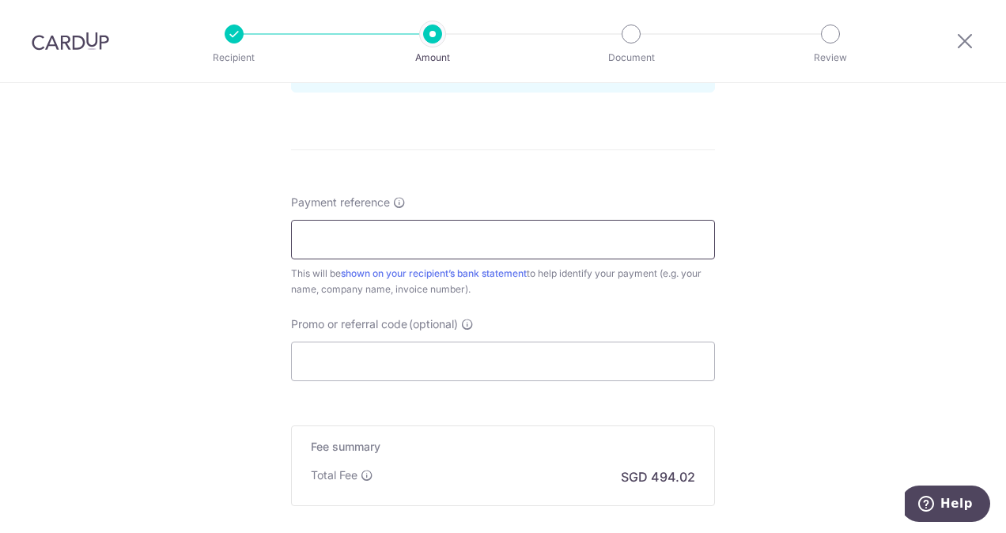
click at [432, 240] on input "Payment reference" at bounding box center [503, 240] width 424 height 40
type input "MDC090318"
click at [419, 361] on input "Promo or referral code (optional)" at bounding box center [503, 362] width 424 height 40
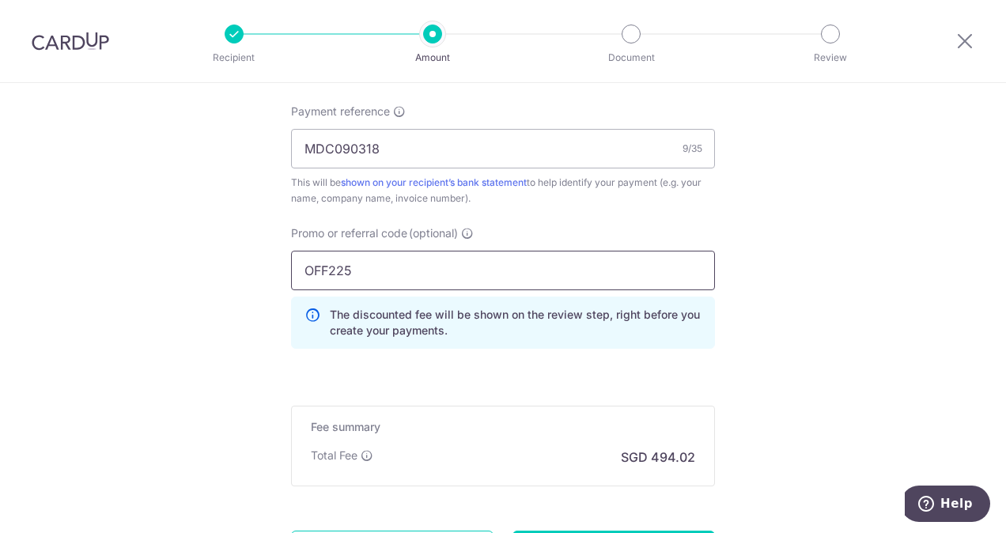
scroll to position [1107, 0]
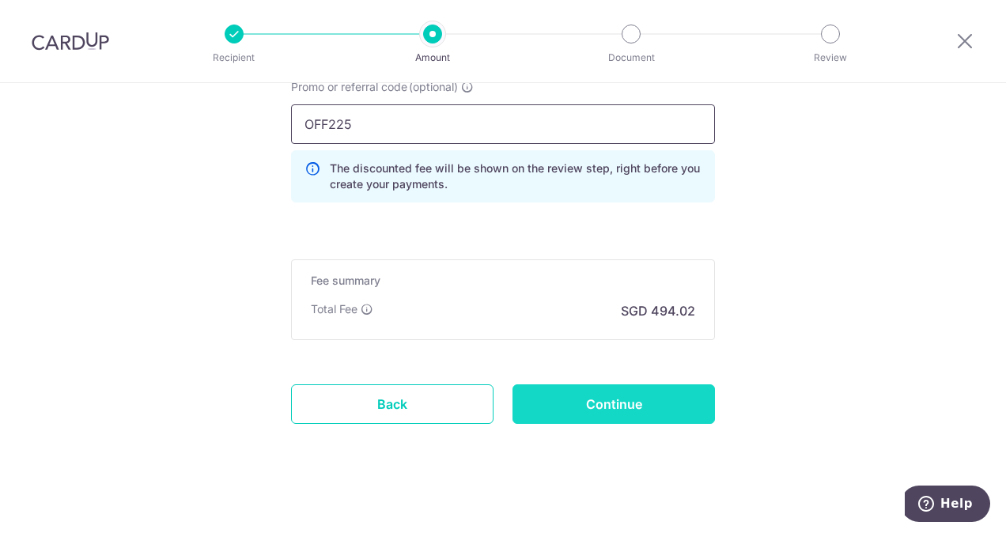
type input "OFF225"
click at [616, 400] on input "Continue" at bounding box center [613, 404] width 202 height 40
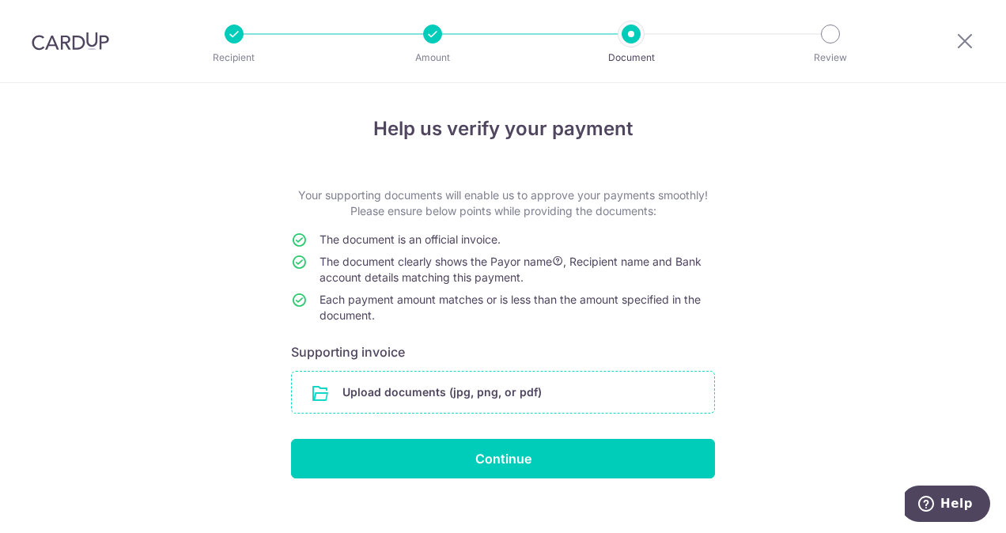
click at [497, 391] on input "file" at bounding box center [503, 392] width 422 height 41
click at [503, 389] on input "file" at bounding box center [503, 392] width 422 height 41
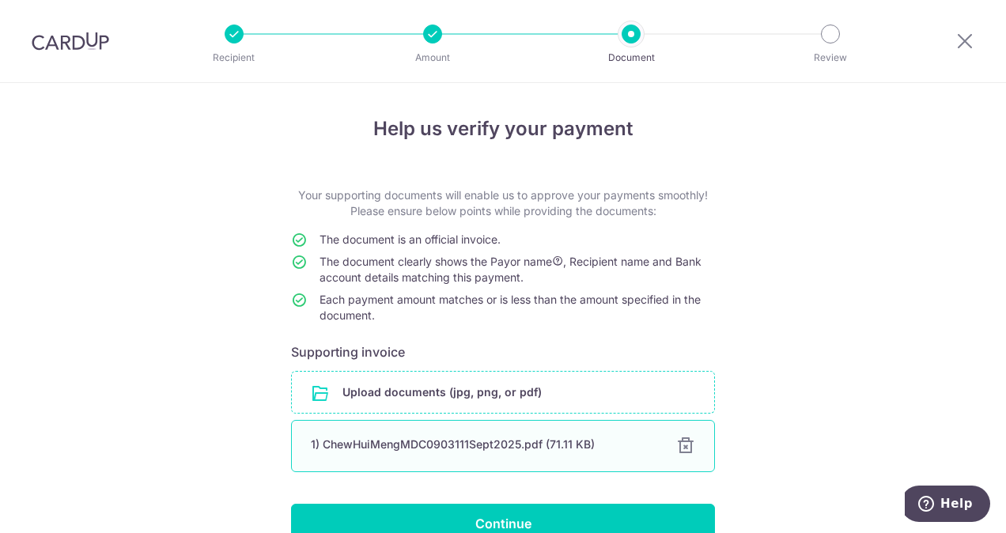
scroll to position [83, 0]
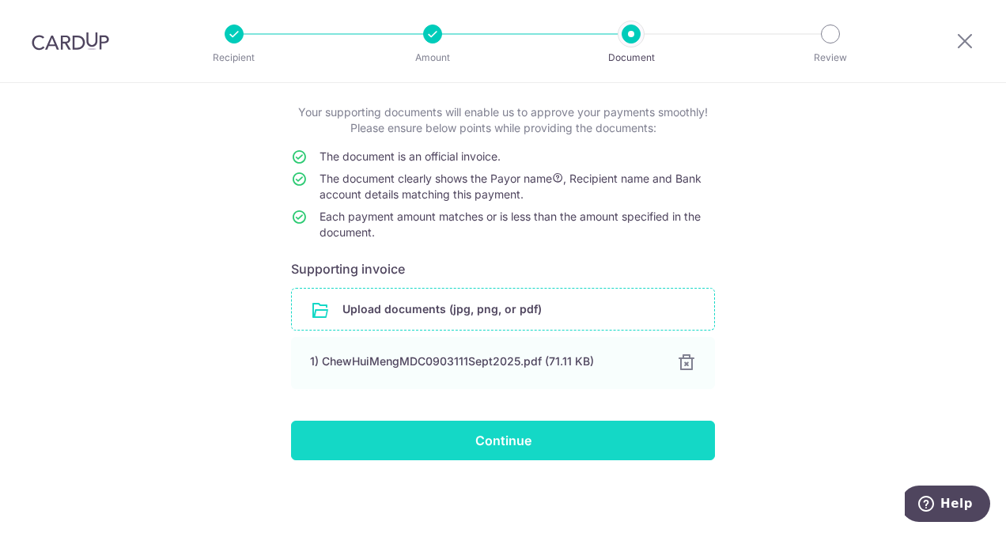
click at [492, 439] on input "Continue" at bounding box center [503, 441] width 424 height 40
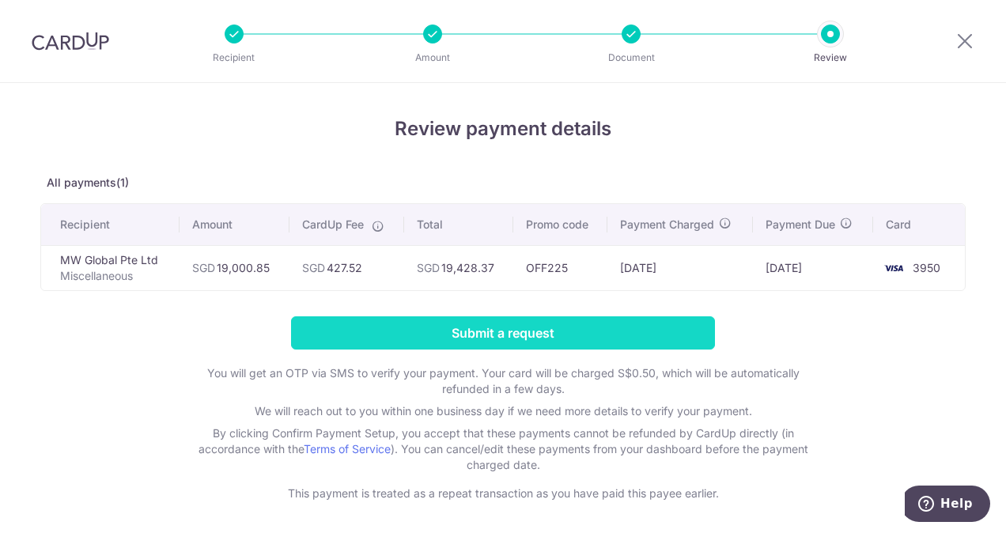
click at [467, 330] on input "Submit a request" at bounding box center [503, 332] width 424 height 33
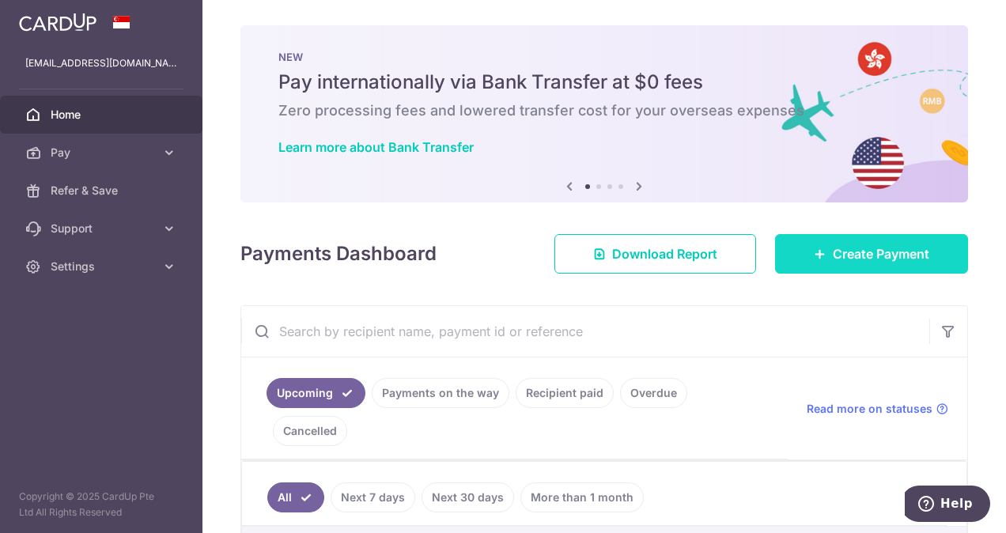
click at [833, 246] on span "Create Payment" at bounding box center [881, 253] width 96 height 19
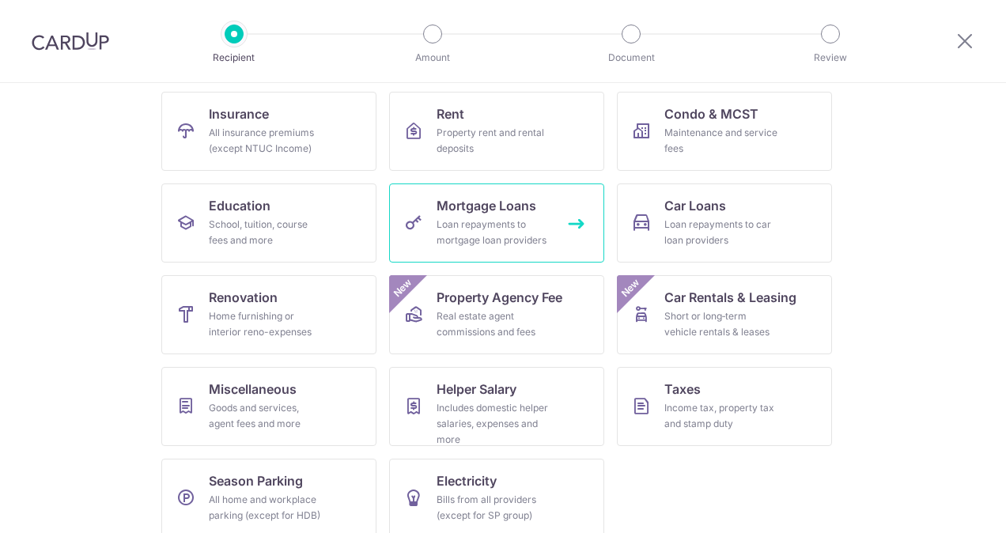
scroll to position [158, 0]
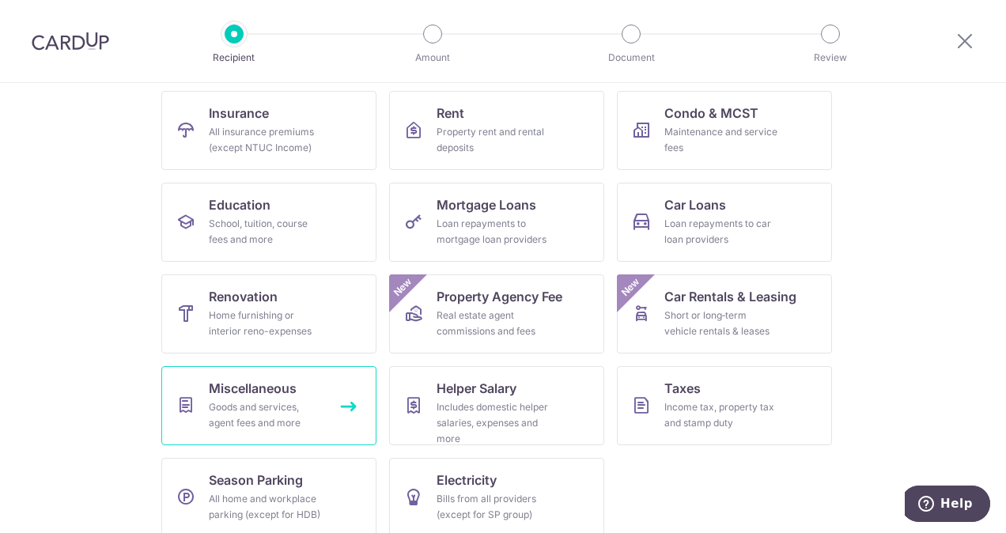
click at [280, 395] on span "Miscellaneous" at bounding box center [253, 388] width 88 height 19
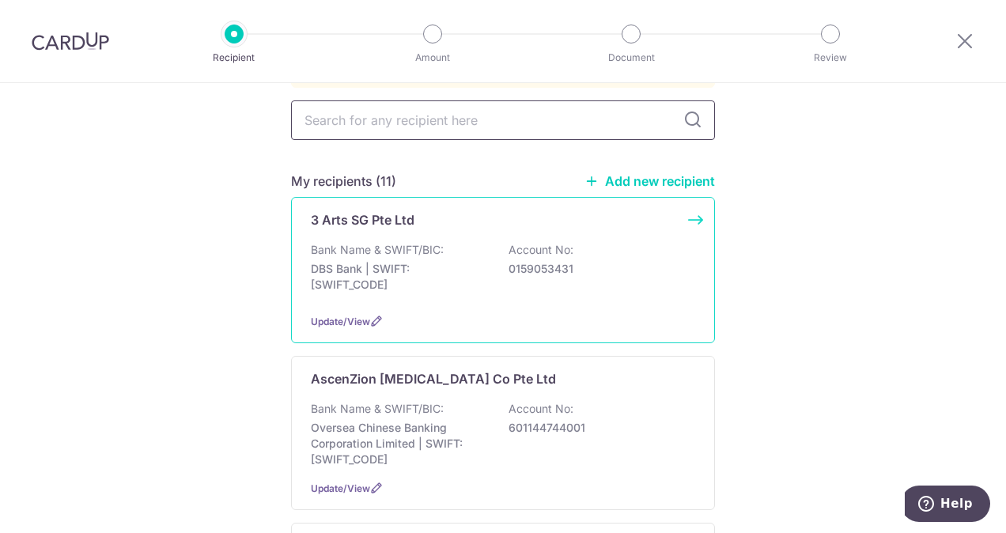
scroll to position [237, 0]
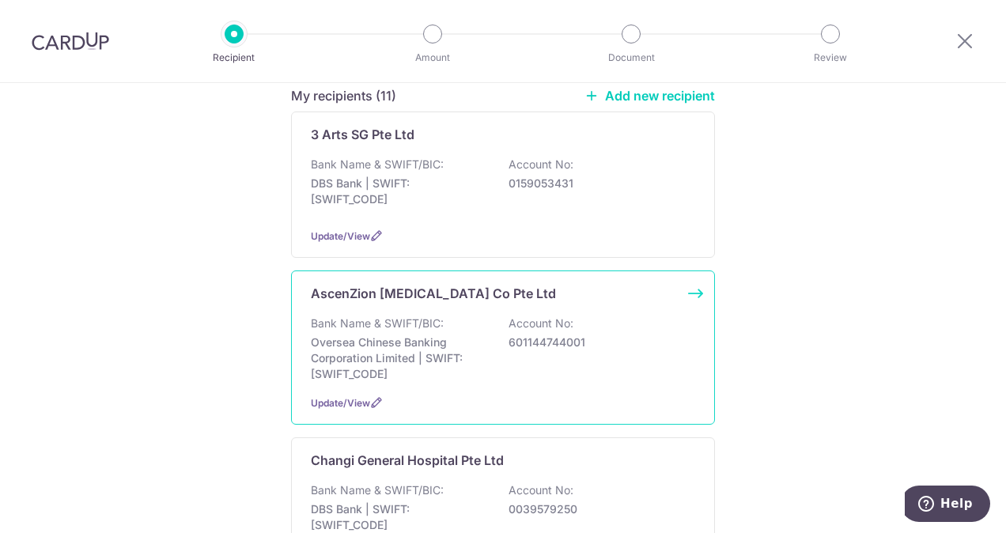
click at [467, 316] on div "Bank Name & SWIFT/BIC: Oversea Chinese Banking Corporation Limited | SWIFT: [SW…" at bounding box center [503, 349] width 384 height 66
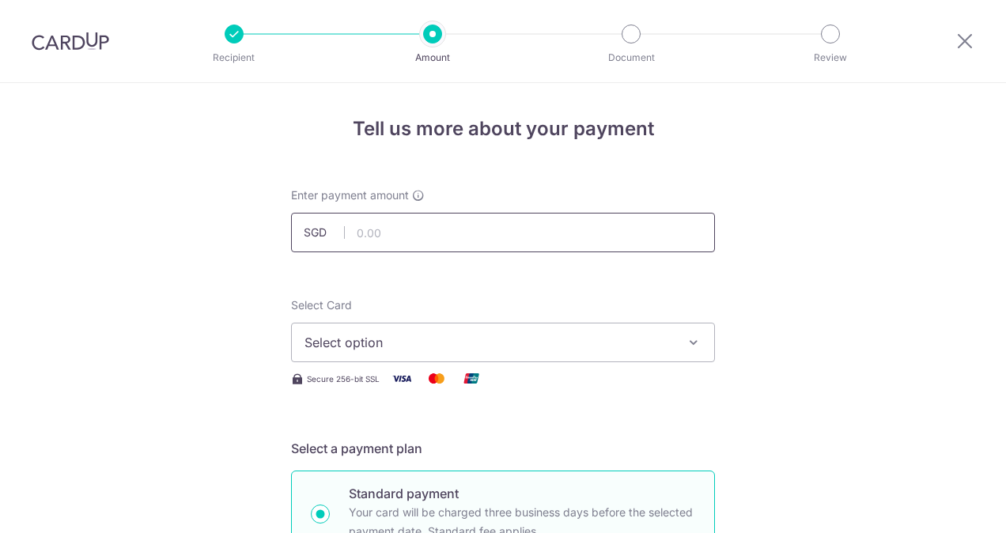
click at [451, 232] on input "text" at bounding box center [503, 233] width 424 height 40
type input "500.00"
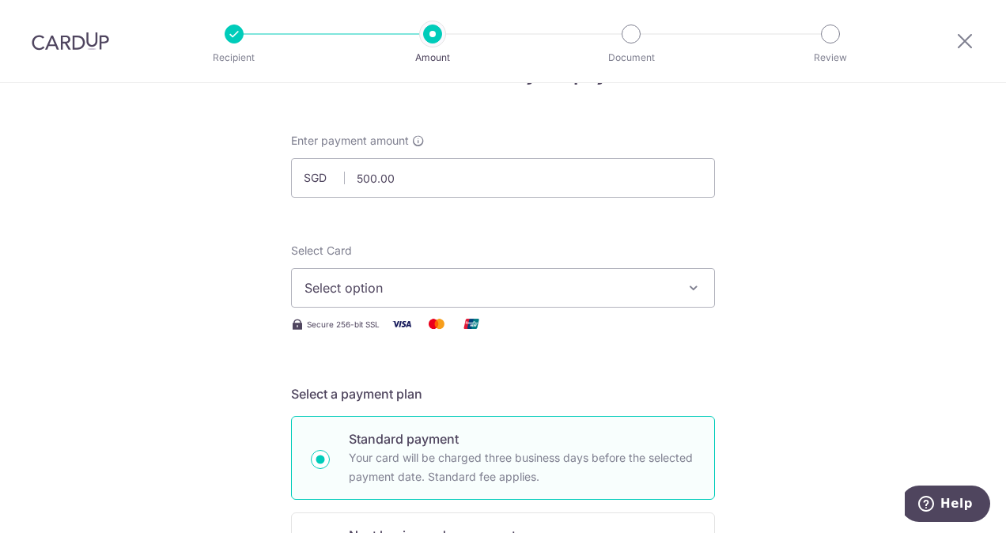
scroll to position [79, 0]
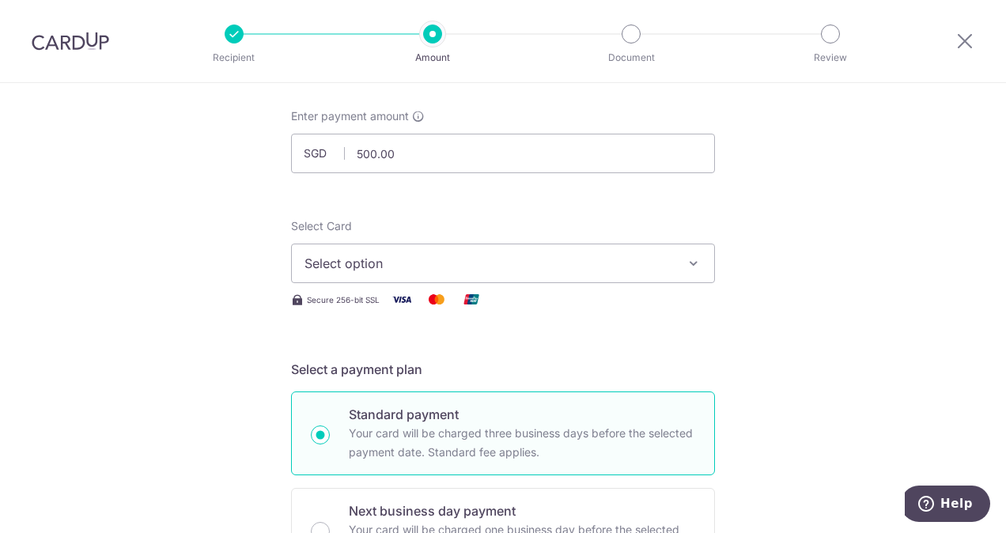
click at [481, 265] on span "Select option" at bounding box center [488, 263] width 368 height 19
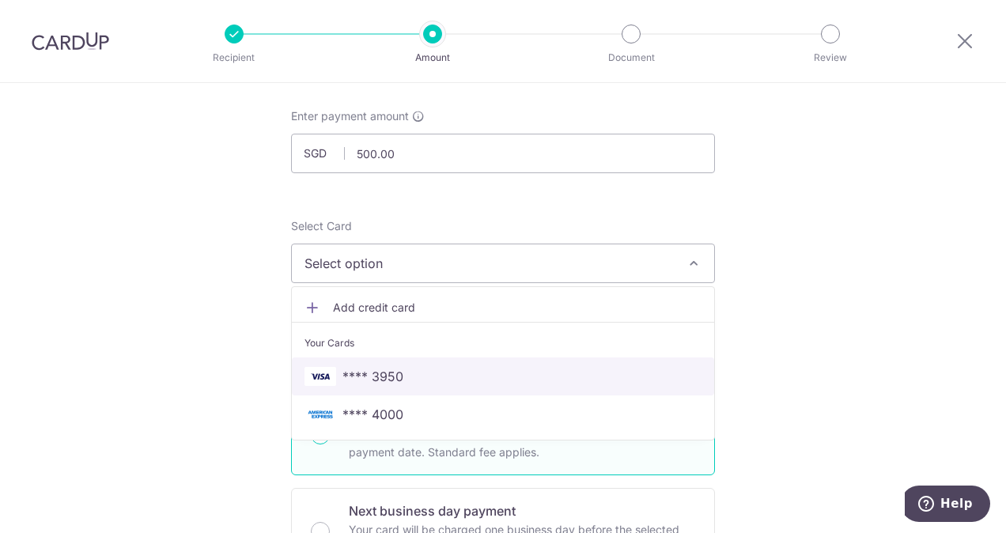
click at [467, 376] on span "**** 3950" at bounding box center [502, 376] width 397 height 19
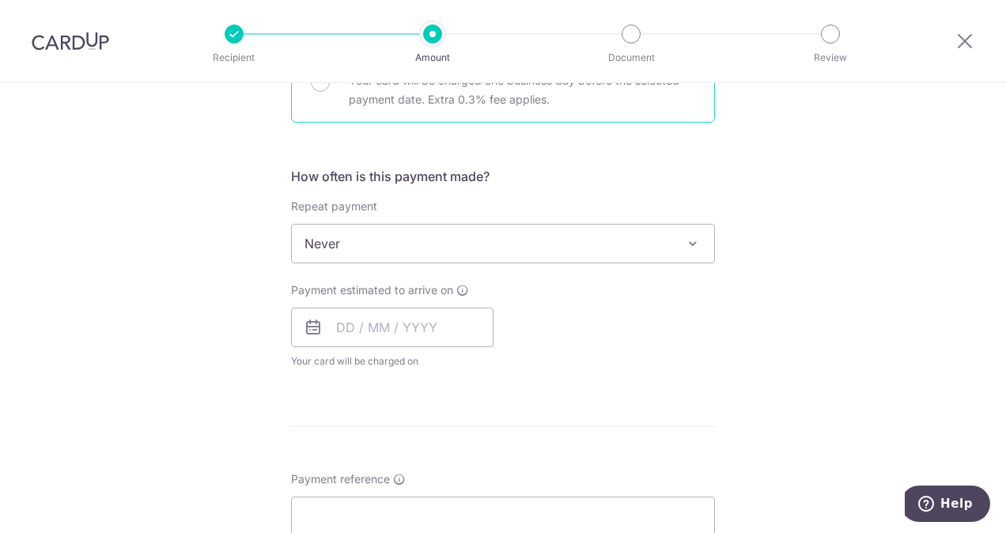
scroll to position [554, 0]
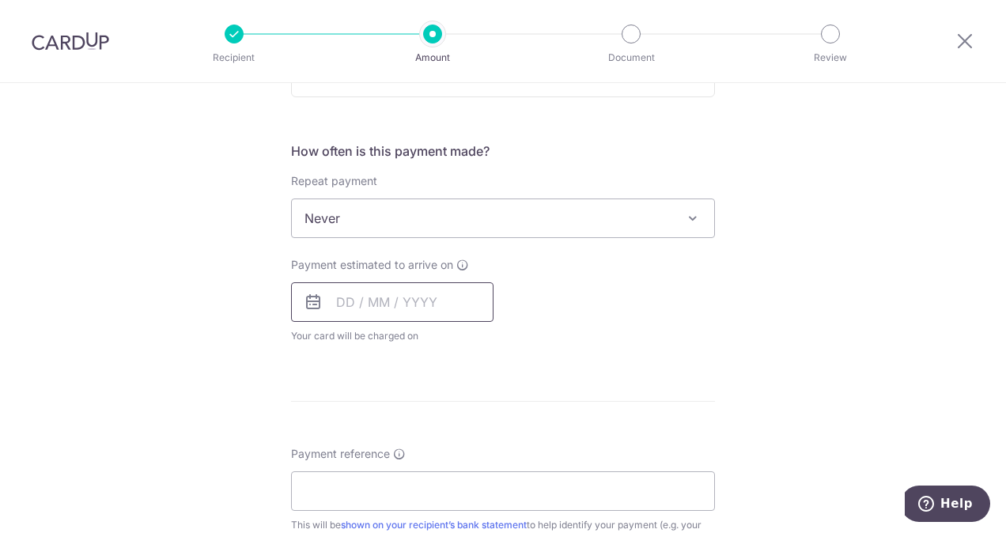
click at [463, 303] on input "text" at bounding box center [392, 302] width 202 height 40
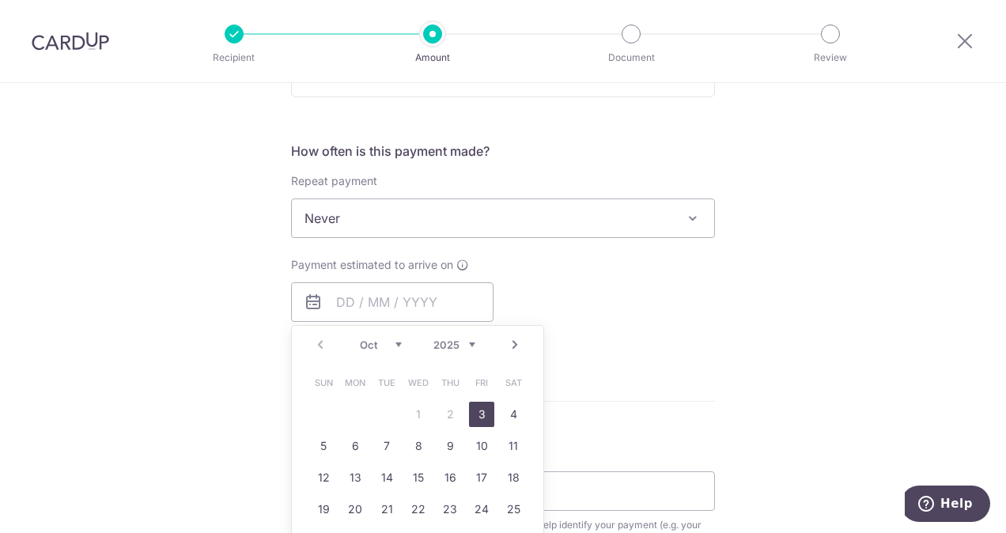
click at [481, 413] on link "3" at bounding box center [481, 414] width 25 height 25
type input "[DATE]"
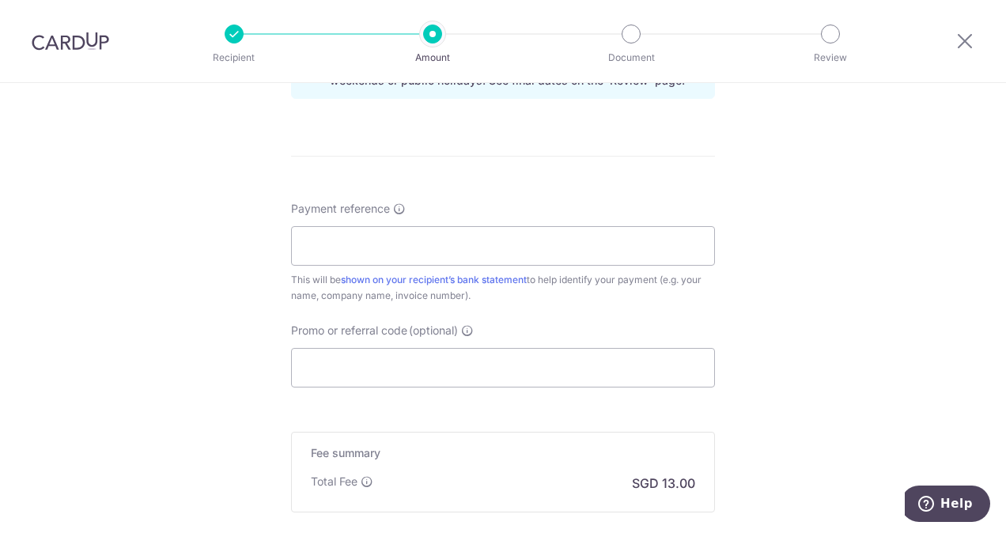
scroll to position [870, 0]
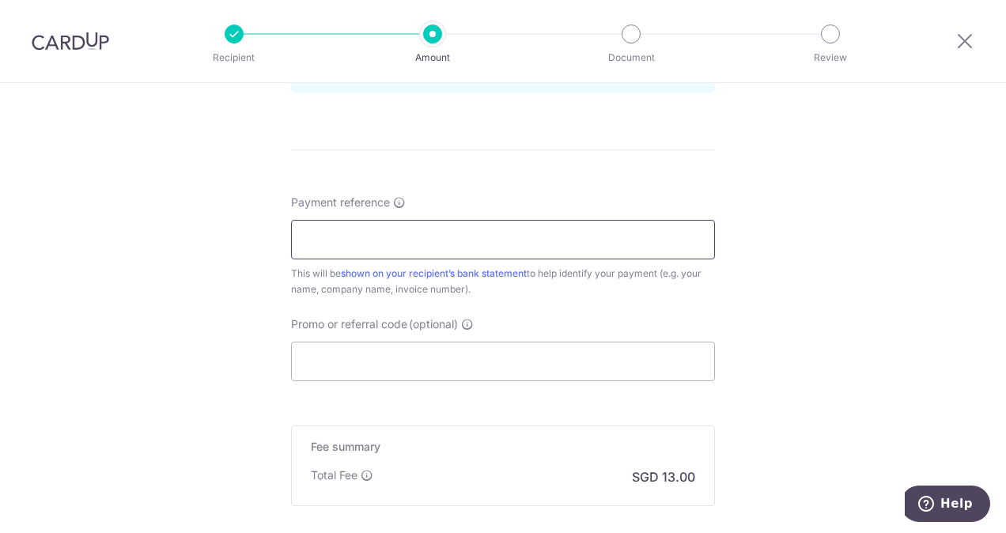
click at [440, 238] on input "Payment reference" at bounding box center [503, 240] width 424 height 40
click at [429, 234] on input "Payment reference" at bounding box center [503, 240] width 424 height 40
type input "25 Sep to 24 Oct 2025"
click at [561, 361] on input "Promo or referral code (optional)" at bounding box center [503, 362] width 424 height 40
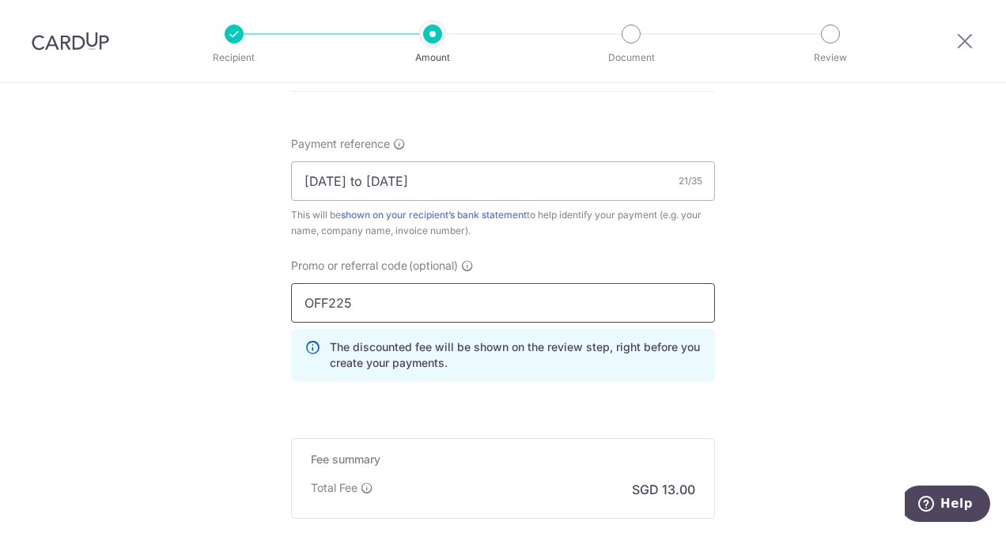
scroll to position [1028, 0]
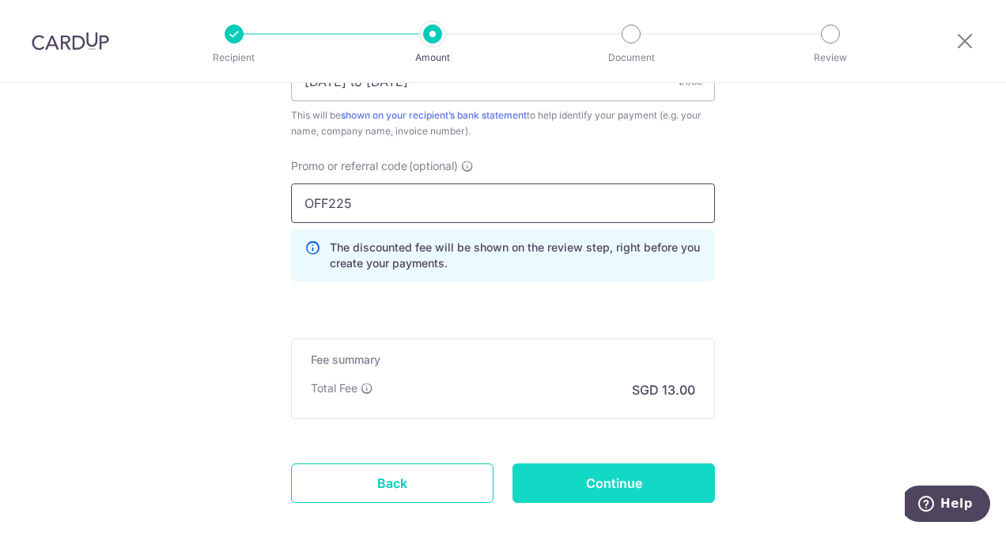
type input "OFF225"
click at [606, 474] on input "Continue" at bounding box center [613, 483] width 202 height 40
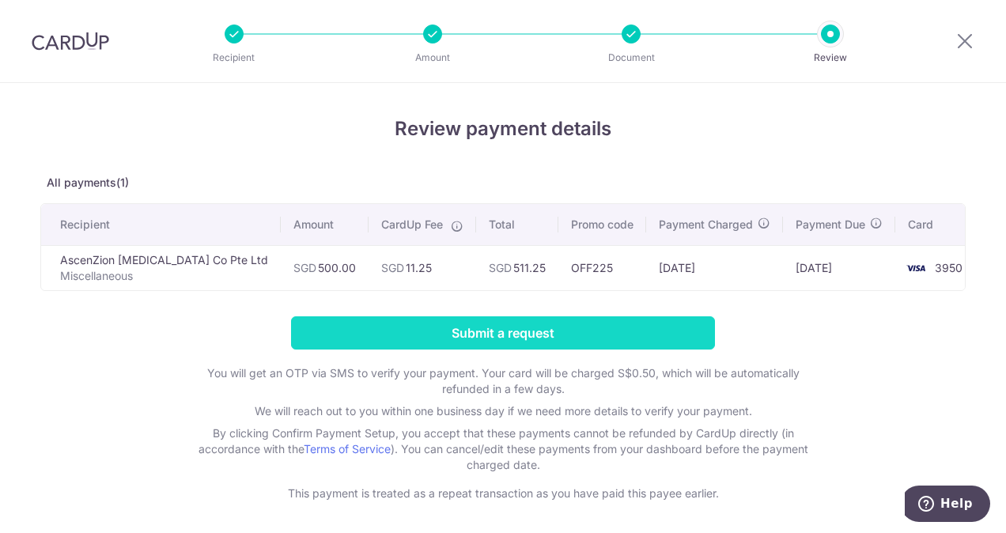
click at [523, 338] on input "Submit a request" at bounding box center [503, 332] width 424 height 33
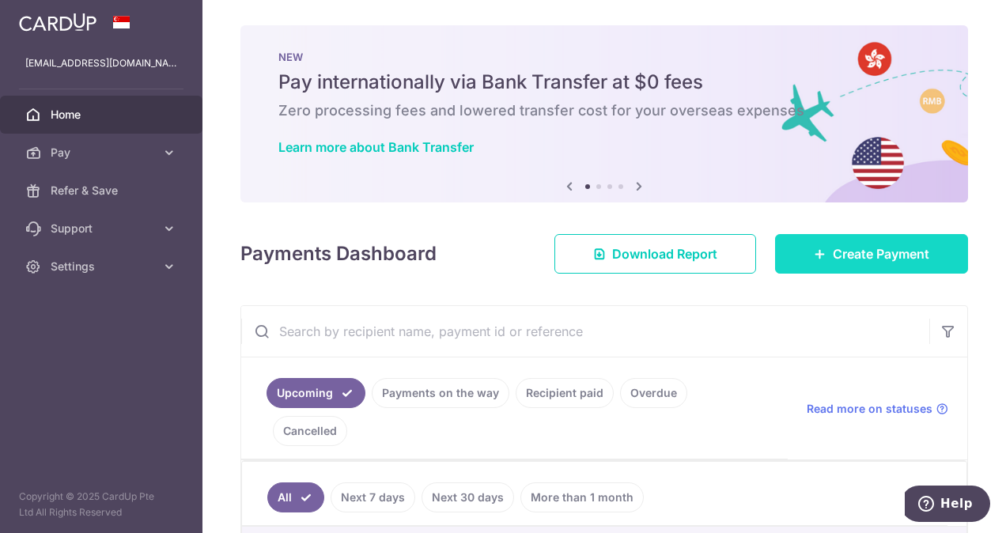
click at [833, 252] on span "Create Payment" at bounding box center [881, 253] width 96 height 19
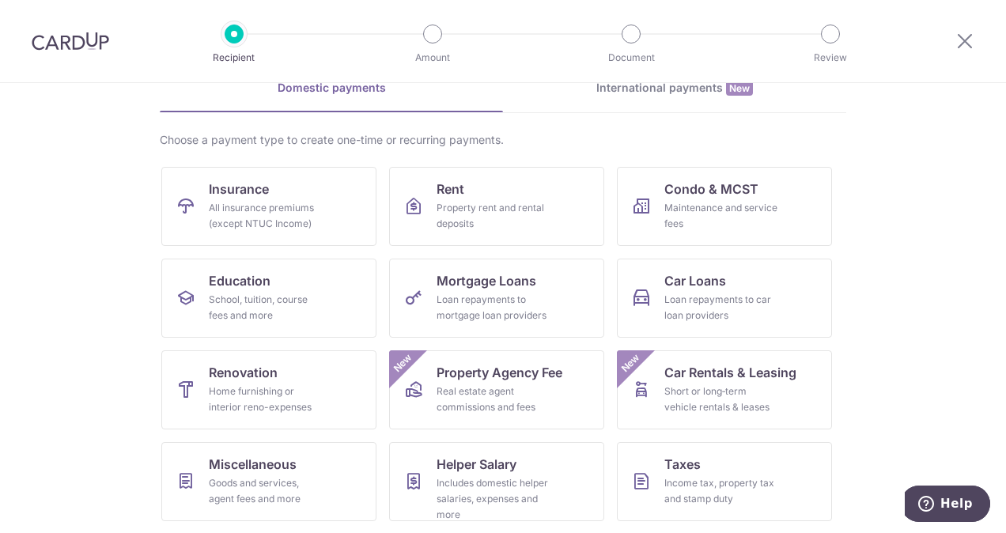
scroll to position [158, 0]
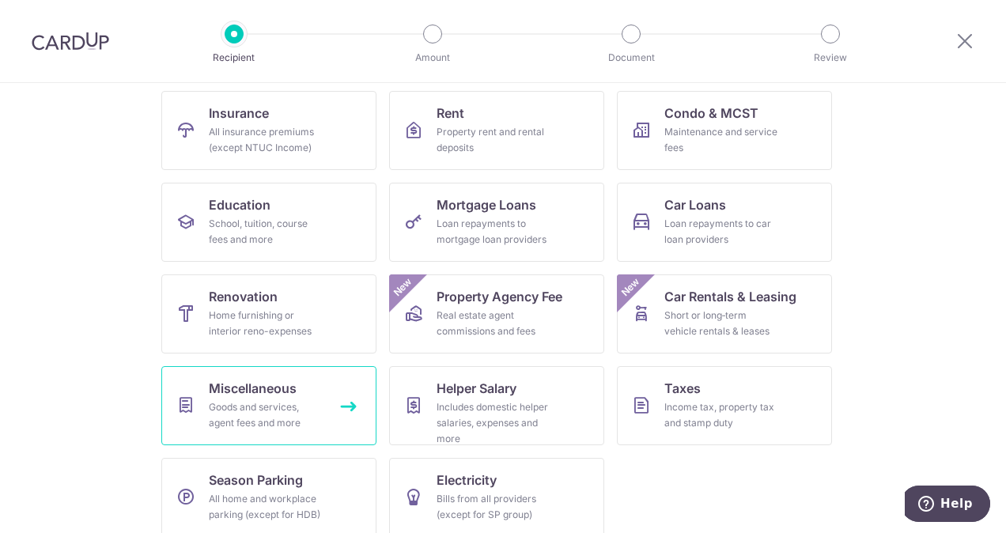
click at [274, 399] on div "Goods and services, agent fees and more" at bounding box center [266, 415] width 114 height 32
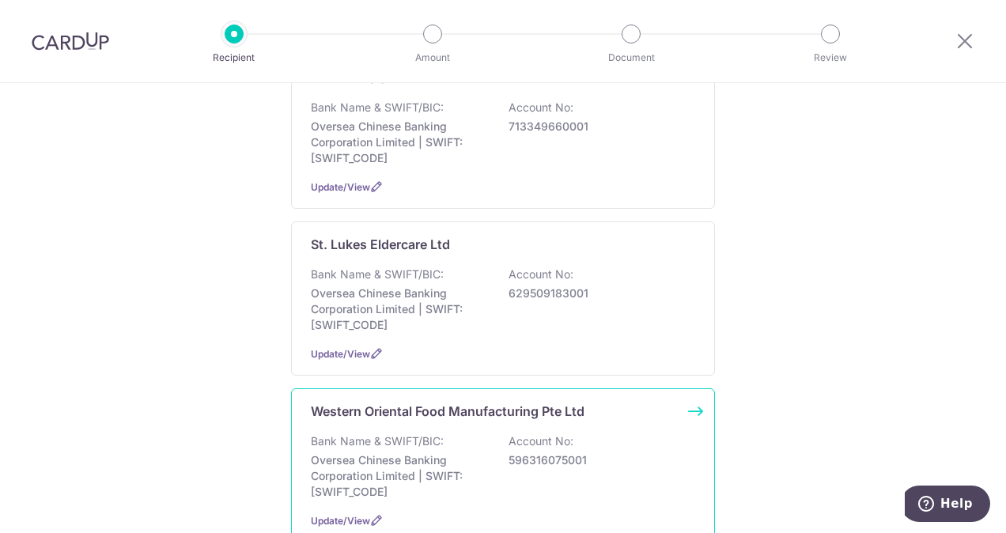
scroll to position [1423, 0]
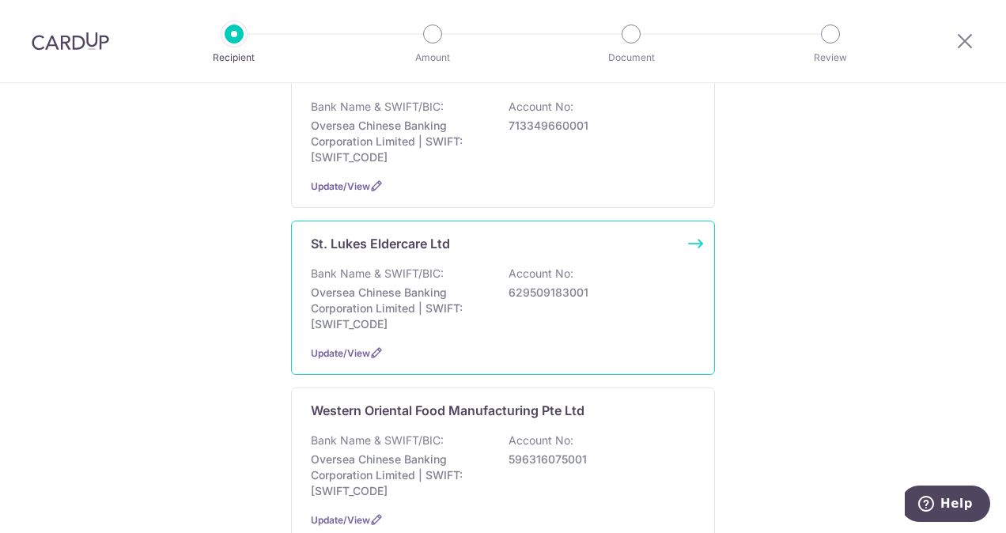
click at [419, 305] on p "Oversea Chinese Banking Corporation Limited | SWIFT: [SWIFT_CODE]" at bounding box center [399, 308] width 177 height 47
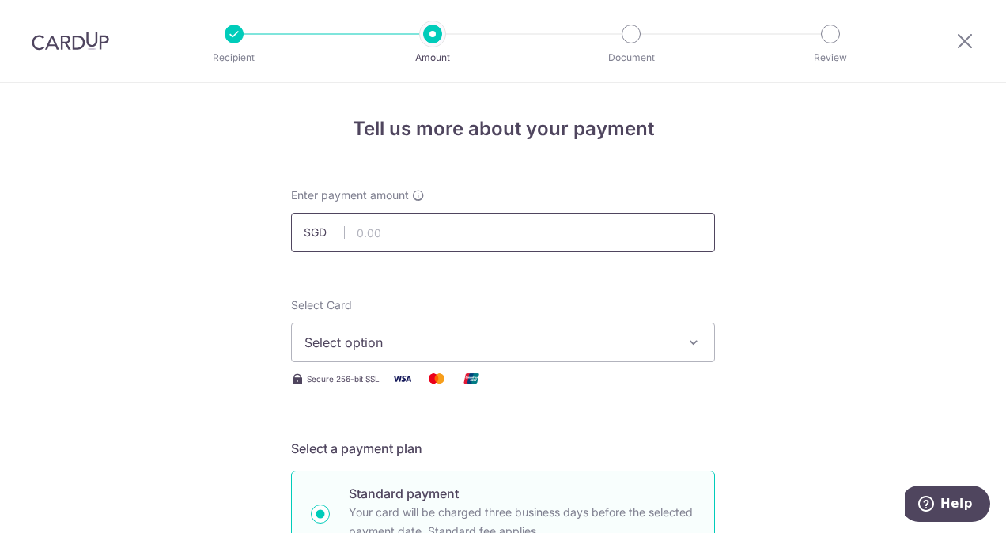
click at [418, 233] on input "text" at bounding box center [503, 233] width 424 height 40
type input "451.25"
click at [429, 338] on span "Select option" at bounding box center [488, 342] width 368 height 19
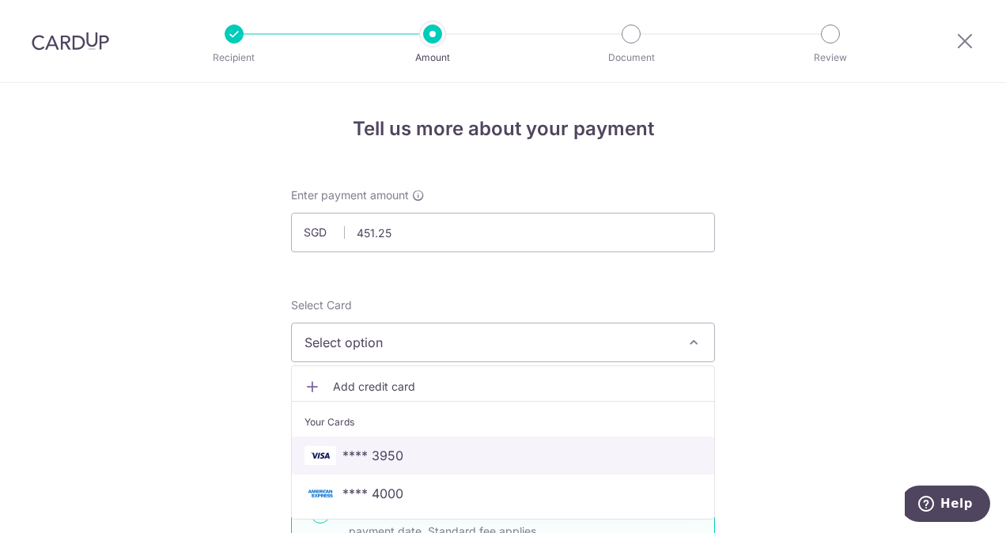
click at [397, 454] on span "**** 3950" at bounding box center [372, 455] width 61 height 19
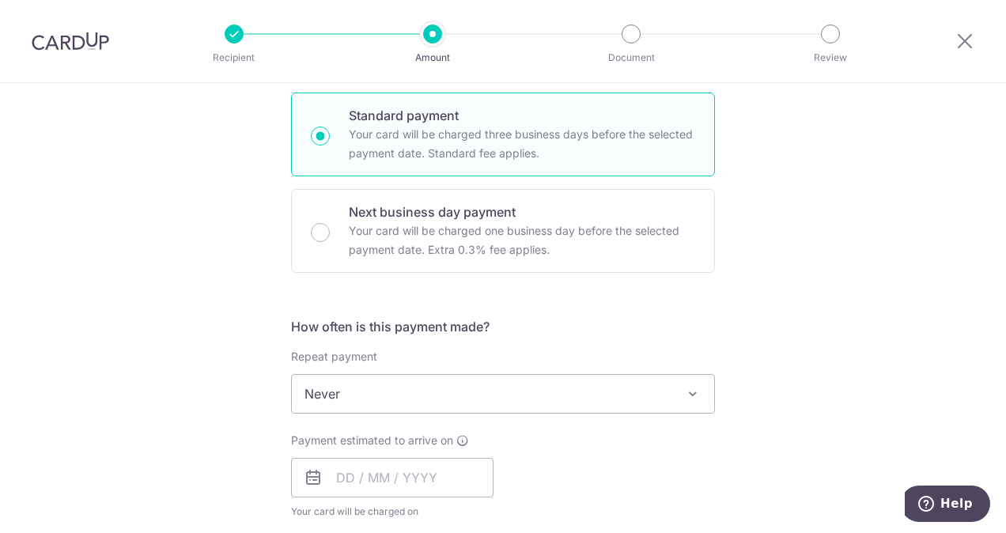
scroll to position [474, 0]
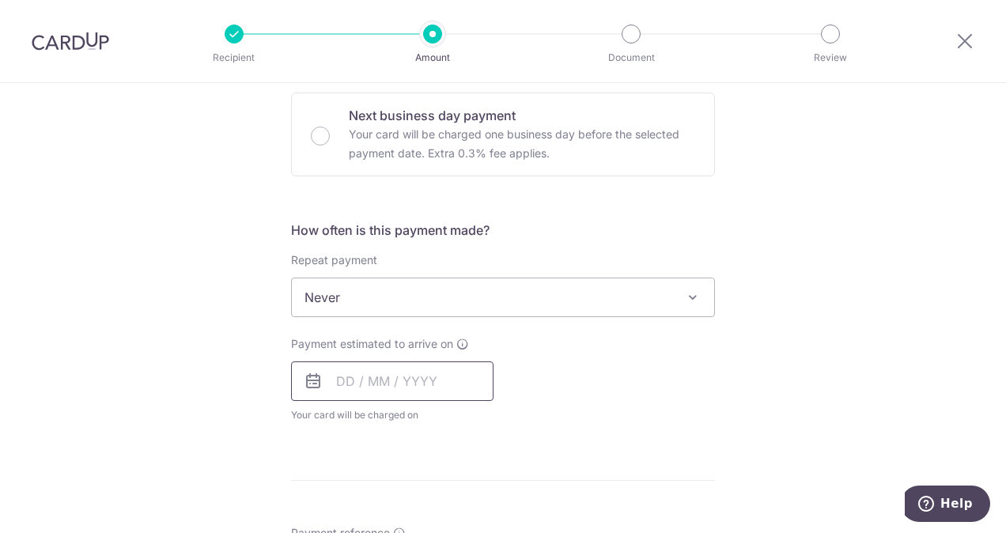
click at [413, 376] on input "text" at bounding box center [392, 381] width 202 height 40
click at [476, 487] on link "3" at bounding box center [481, 493] width 25 height 25
type input "[DATE]"
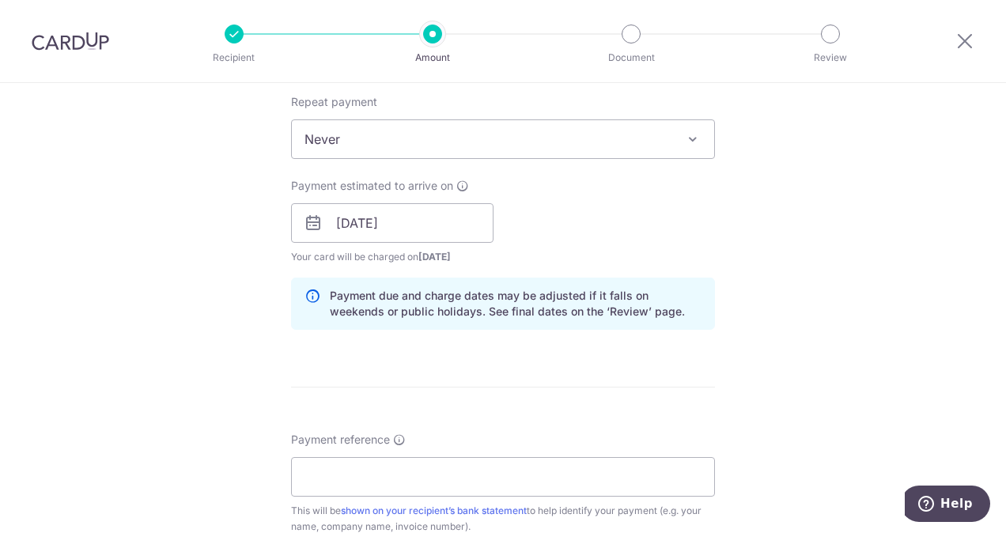
scroll to position [712, 0]
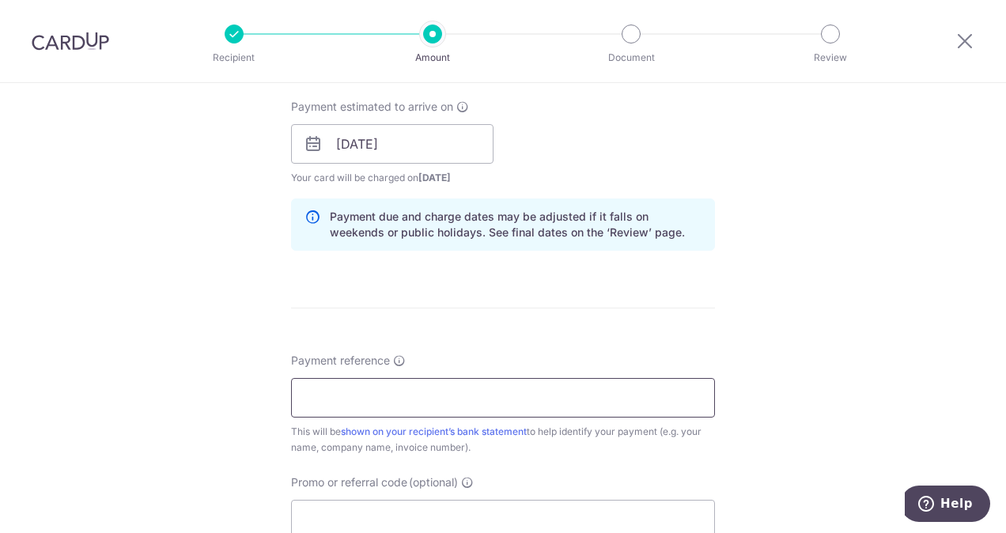
click at [458, 391] on input "Payment reference" at bounding box center [503, 398] width 424 height 40
type input "[GEOGRAPHIC_DATA] [PERSON_NAME] [PERSON_NAME]"
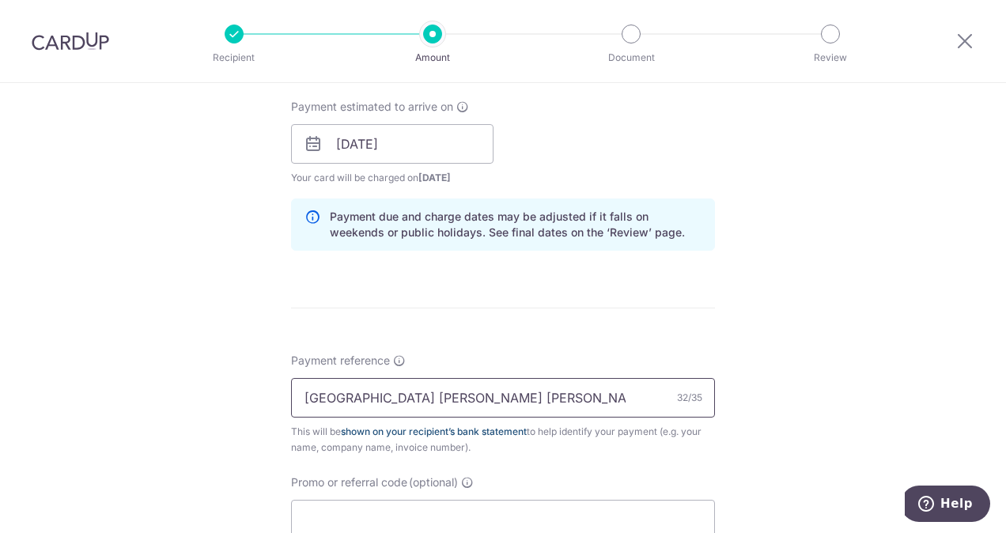
scroll to position [870, 0]
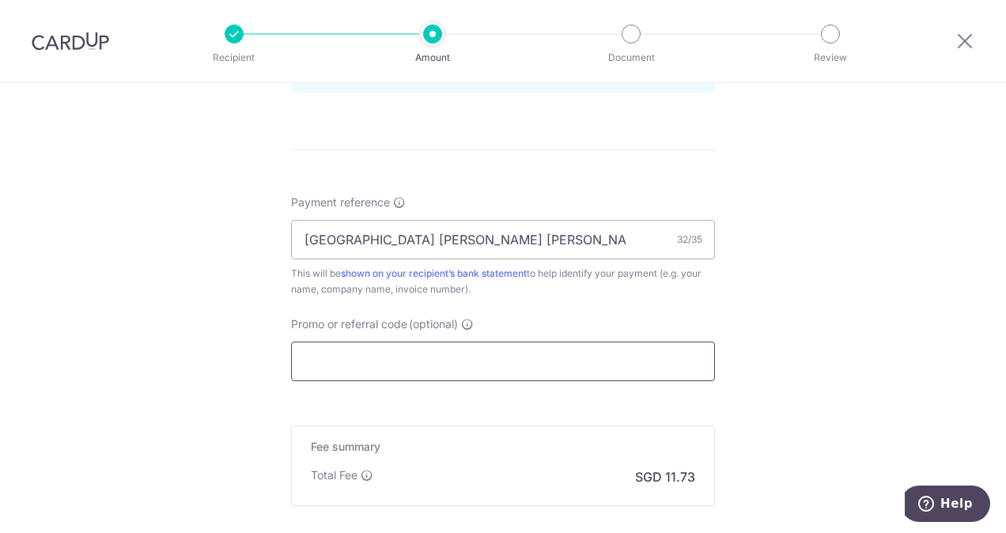
click at [433, 351] on input "Promo or referral code (optional)" at bounding box center [503, 362] width 424 height 40
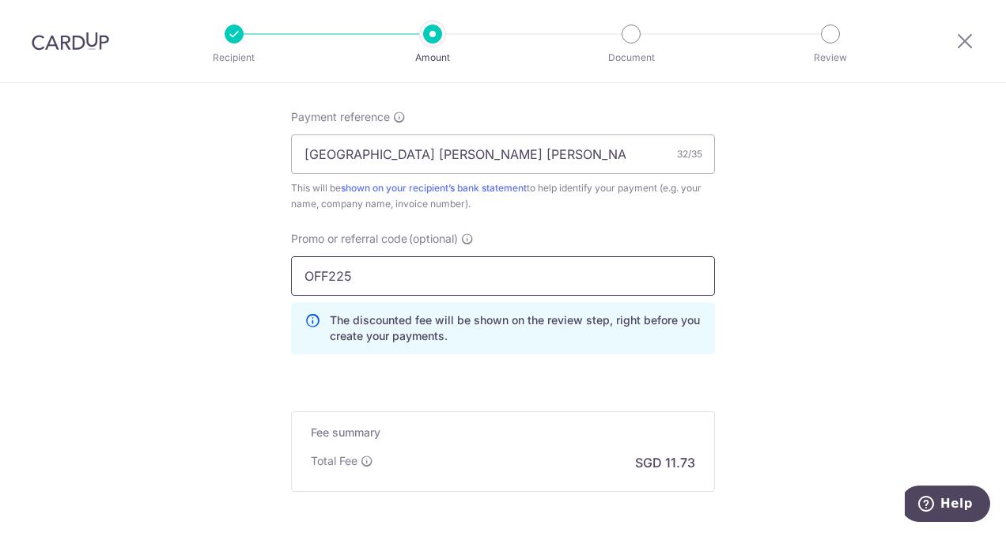
scroll to position [1107, 0]
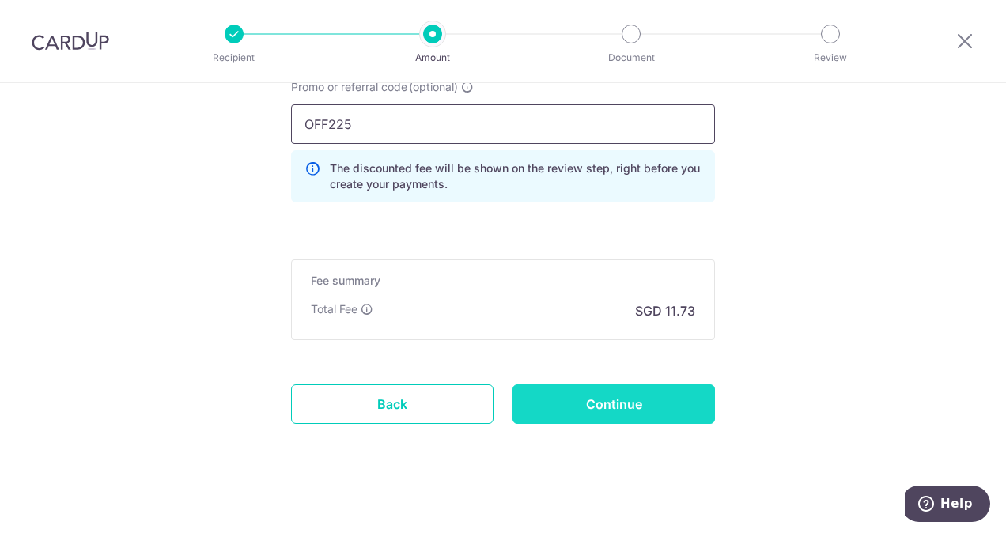
type input "OFF225"
click at [563, 392] on input "Continue" at bounding box center [613, 404] width 202 height 40
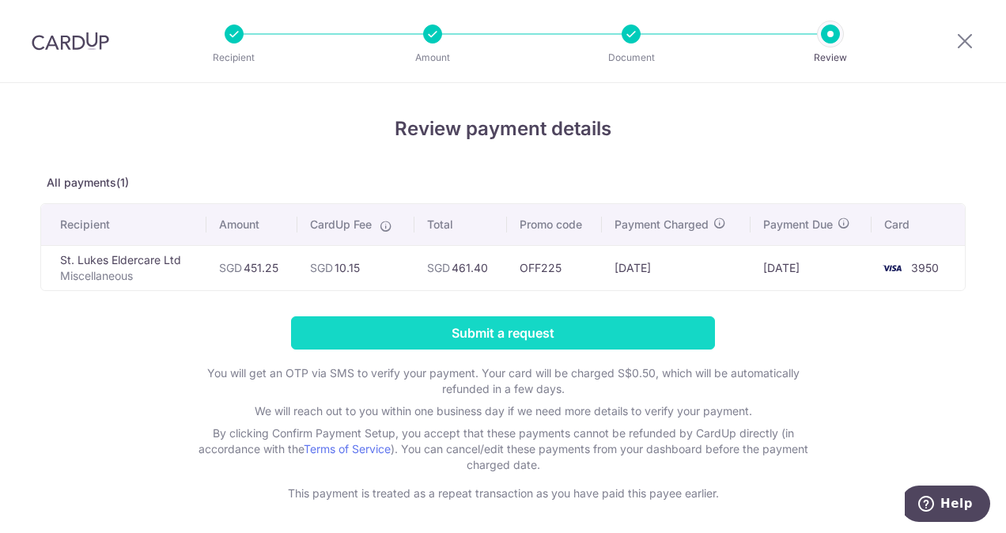
click at [507, 333] on input "Submit a request" at bounding box center [503, 332] width 424 height 33
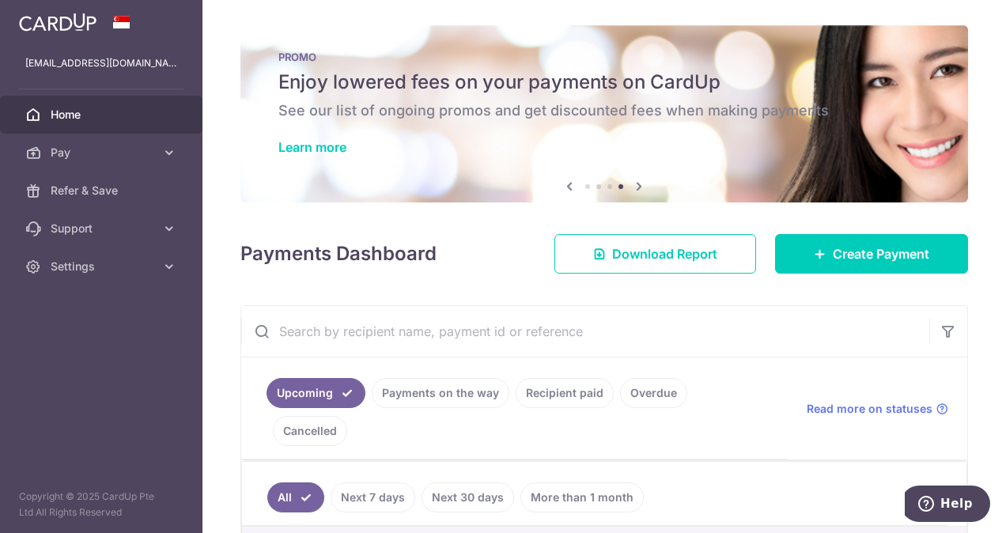
click at [566, 187] on icon at bounding box center [569, 186] width 19 height 20
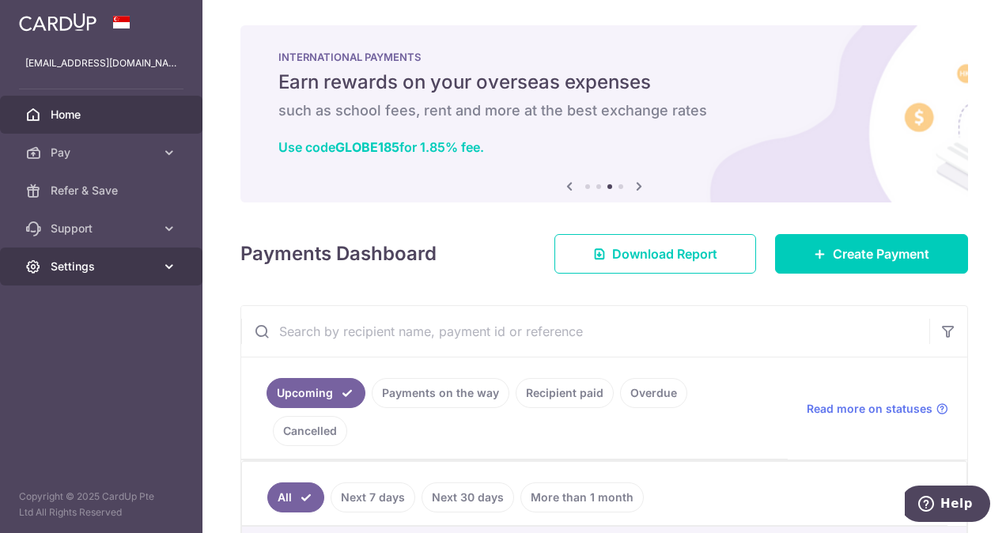
click at [137, 269] on span "Settings" at bounding box center [103, 267] width 104 height 16
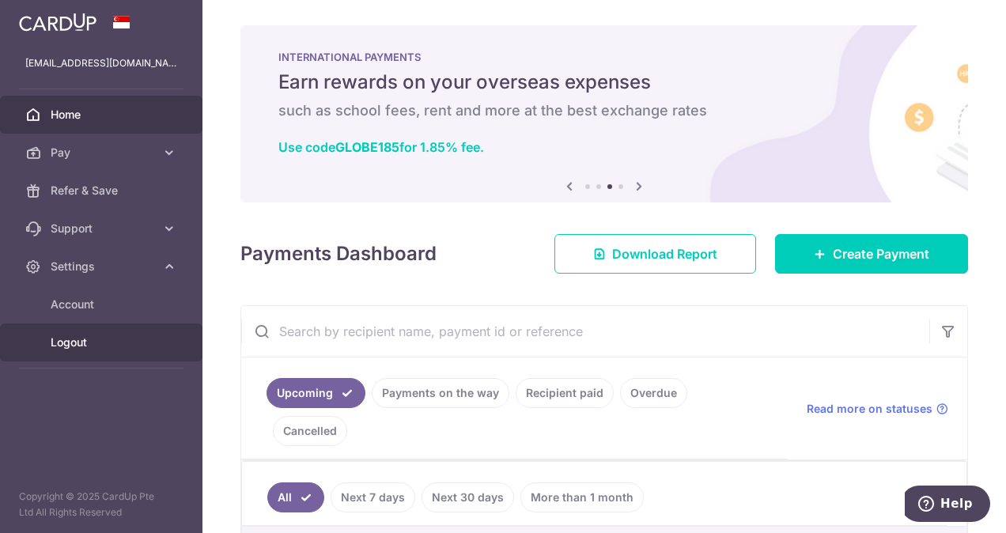
click at [136, 338] on span "Logout" at bounding box center [103, 342] width 104 height 16
